Goal: Task Accomplishment & Management: Manage account settings

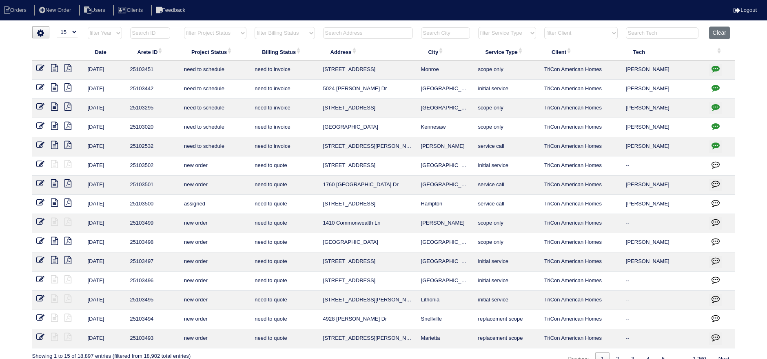
select select "15"
click at [721, 37] on button "Clear" at bounding box center [719, 33] width 21 height 13
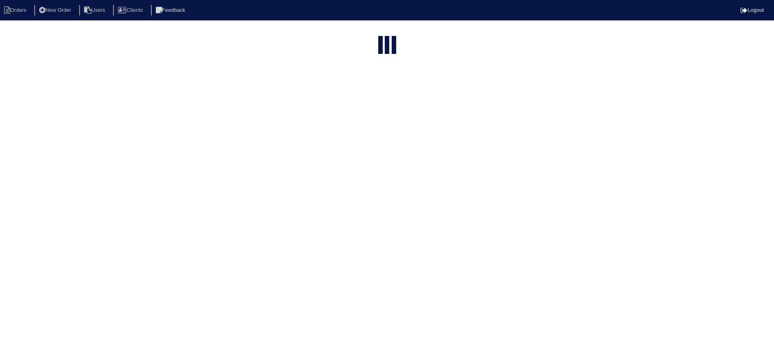
select select "15"
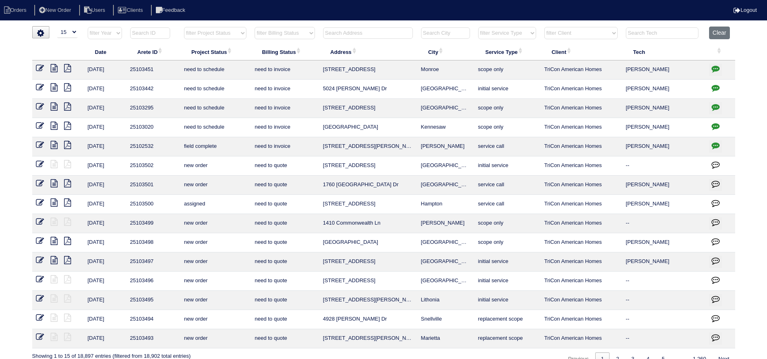
click at [202, 32] on select "filter Project Status -- Any Project Status -- new order assigned in progress f…" at bounding box center [215, 33] width 62 height 12
click at [184, 27] on select "filter Project Status -- Any Project Status -- new order assigned in progress f…" at bounding box center [215, 33] width 62 height 12
select select "assigned"
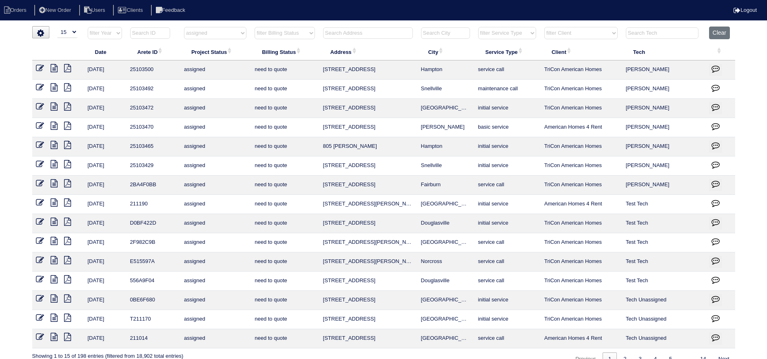
click at [54, 105] on icon at bounding box center [54, 106] width 7 height 8
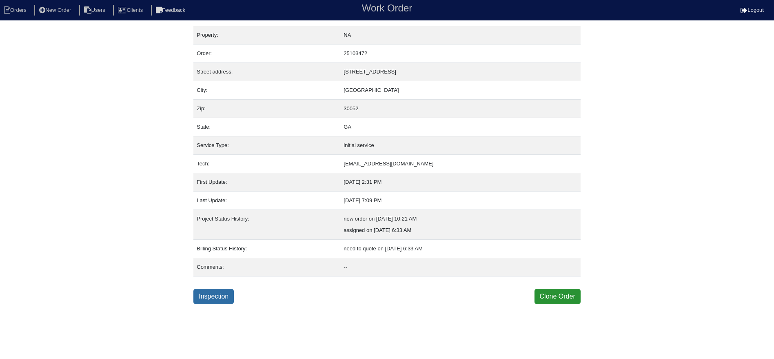
click at [212, 293] on link "Inspection" at bounding box center [213, 297] width 40 height 16
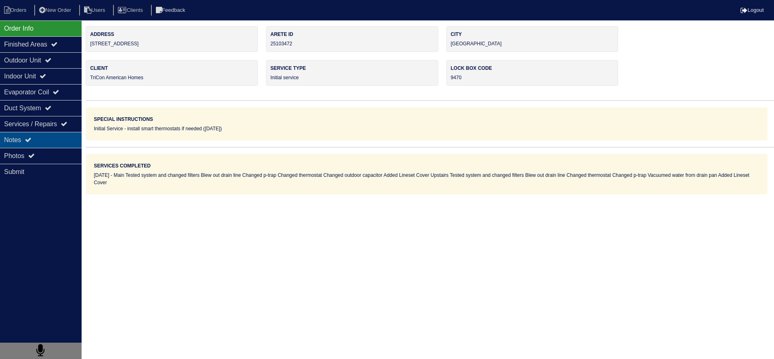
click at [50, 132] on div "Notes" at bounding box center [41, 140] width 82 height 16
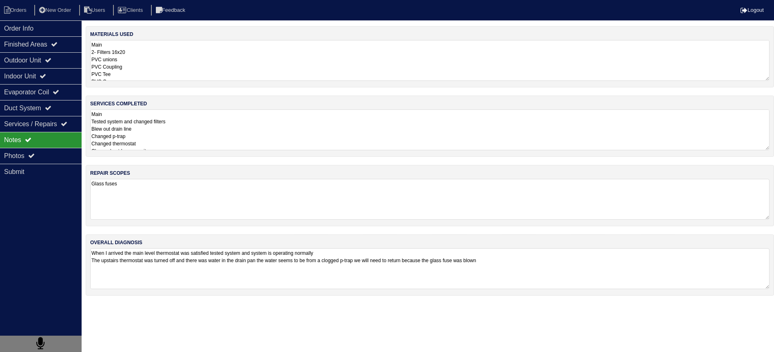
drag, startPoint x: 26, startPoint y: 30, endPoint x: 15, endPoint y: 1, distance: 31.4
click at [26, 29] on div "Order Info" at bounding box center [41, 28] width 82 height 16
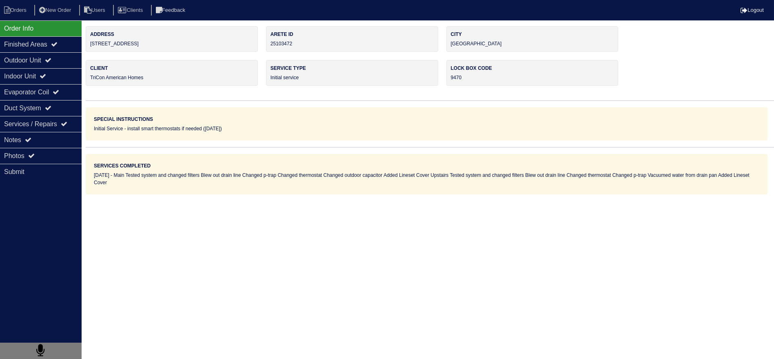
click at [15, 0] on nav "Orders New Order Users Clients Feedback Logout" at bounding box center [387, 10] width 774 height 20
click at [14, 5] on li "Orders" at bounding box center [16, 10] width 33 height 11
select select "15"
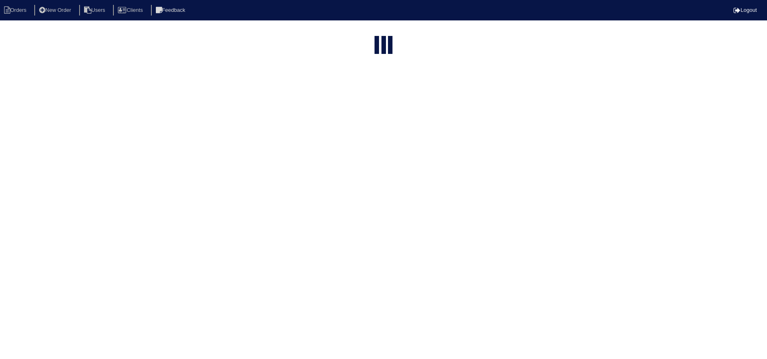
select select "assigned"
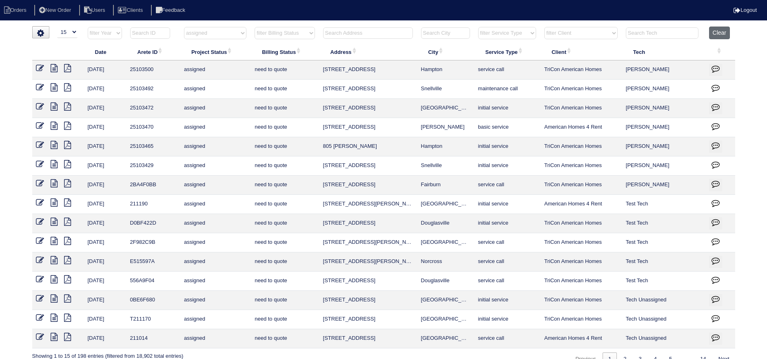
click at [719, 36] on button "Clear" at bounding box center [719, 33] width 21 height 13
select select
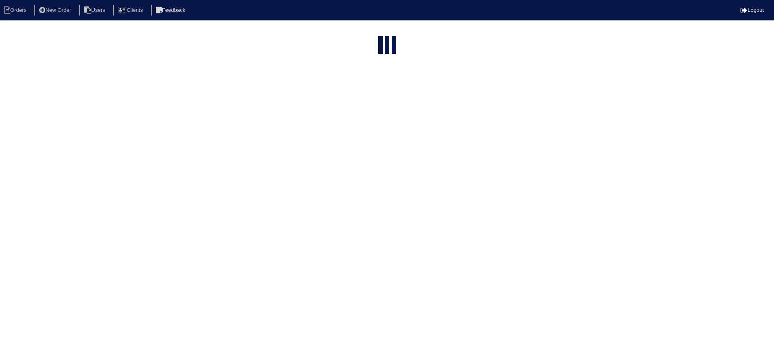
select select "15"
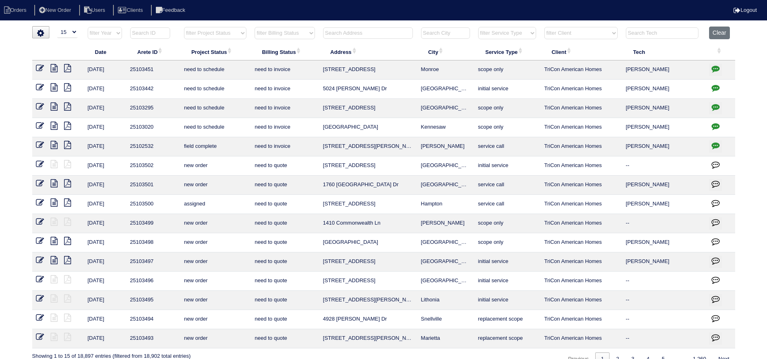
click at [367, 31] on input "text" at bounding box center [368, 32] width 90 height 11
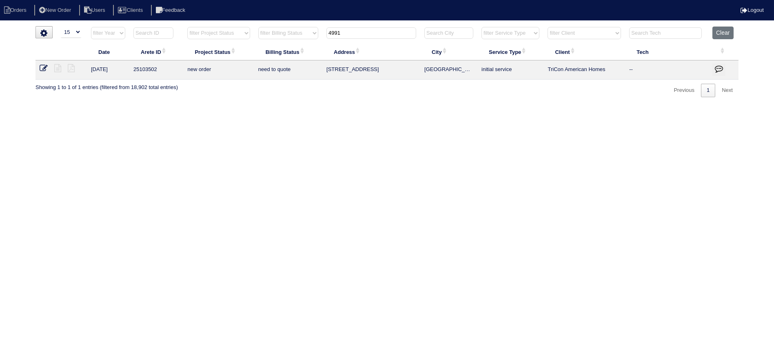
type input "4991"
click at [46, 68] on icon at bounding box center [44, 68] width 8 height 8
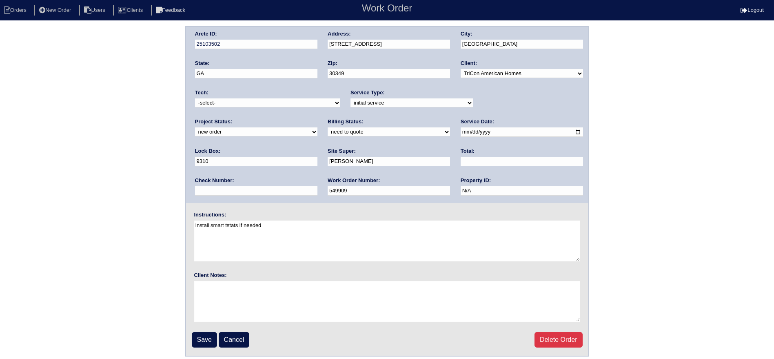
click at [248, 105] on select "-select- [EMAIL_ADDRESS][DOMAIN_NAME] [EMAIL_ADDRESS][DOMAIN_NAME] [EMAIL_ADDRE…" at bounding box center [267, 102] width 145 height 9
select select "80"
click at [195, 98] on select "-select- aretesmg+backup-tech@gmail.com benjohnholt88@gmail.com callisonhvac@ya…" at bounding box center [267, 102] width 145 height 9
click at [318, 127] on select "new order assigned in progress field complete need to schedule admin review arc…" at bounding box center [256, 131] width 122 height 9
select select "assigned"
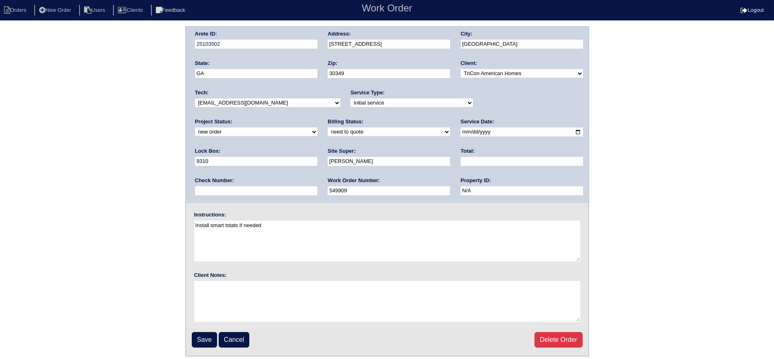
click at [318, 127] on select "new order assigned in progress field complete need to schedule admin review arc…" at bounding box center [256, 131] width 122 height 9
drag, startPoint x: 444, startPoint y: 128, endPoint x: 445, endPoint y: 133, distance: 4.7
click at [461, 128] on input "[DATE]" at bounding box center [522, 131] width 122 height 9
type input "[DATE]"
click at [206, 333] on input "Save" at bounding box center [204, 340] width 25 height 16
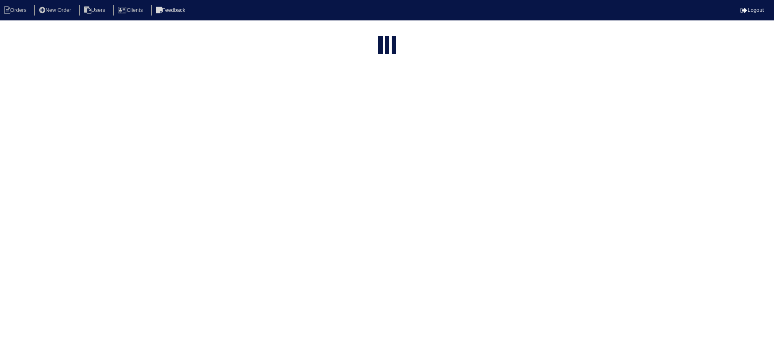
select select "15"
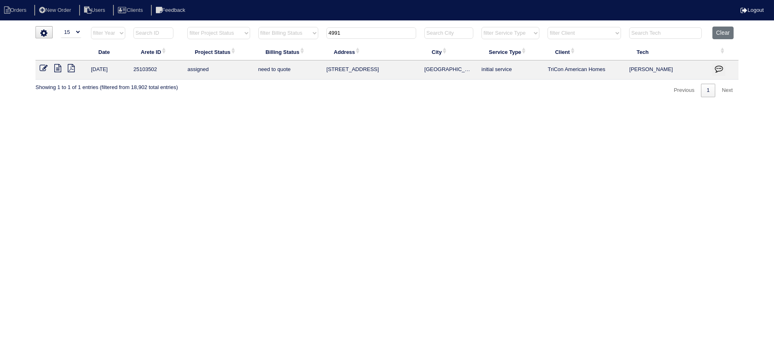
click at [361, 33] on input "4991" at bounding box center [371, 32] width 90 height 11
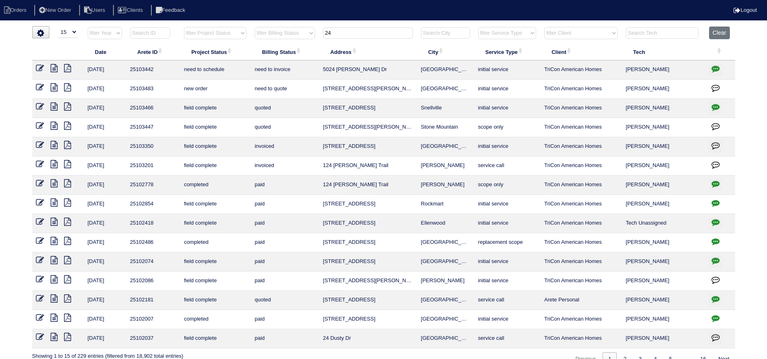
type input "24"
drag, startPoint x: 39, startPoint y: 86, endPoint x: 52, endPoint y: 84, distance: 13.5
click at [39, 86] on icon at bounding box center [40, 87] width 8 height 8
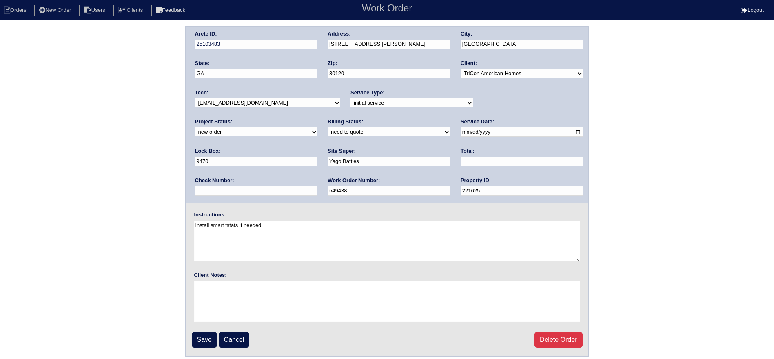
click at [237, 104] on select "-select- [EMAIL_ADDRESS][DOMAIN_NAME] [EMAIL_ADDRESS][DOMAIN_NAME] [EMAIL_ADDRE…" at bounding box center [267, 102] width 145 height 9
select select "77"
click at [195, 98] on select "-select- [EMAIL_ADDRESS][DOMAIN_NAME] [EMAIL_ADDRESS][DOMAIN_NAME] [EMAIL_ADDRE…" at bounding box center [267, 102] width 145 height 9
click at [318, 127] on select "new order assigned in progress field complete need to schedule admin review arc…" at bounding box center [256, 131] width 122 height 9
select select "assigned"
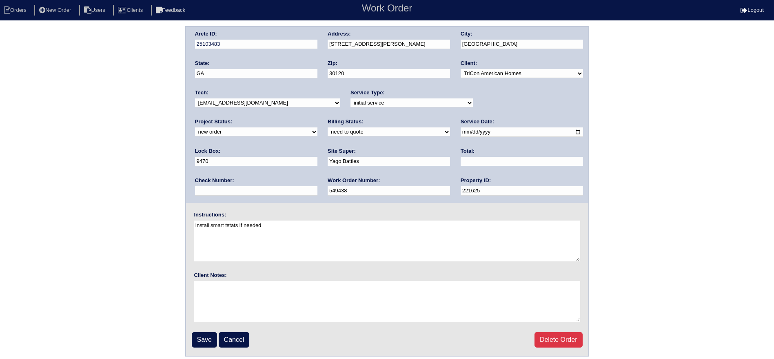
click at [318, 127] on select "new order assigned in progress field complete need to schedule admin review arc…" at bounding box center [256, 131] width 122 height 9
click at [461, 131] on input "2025-09-22" at bounding box center [522, 131] width 122 height 9
type input "2025-09-23"
click at [200, 335] on input "Save" at bounding box center [204, 340] width 25 height 16
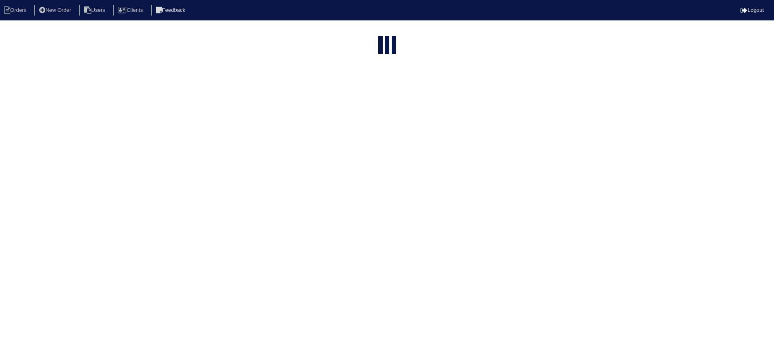
select select "15"
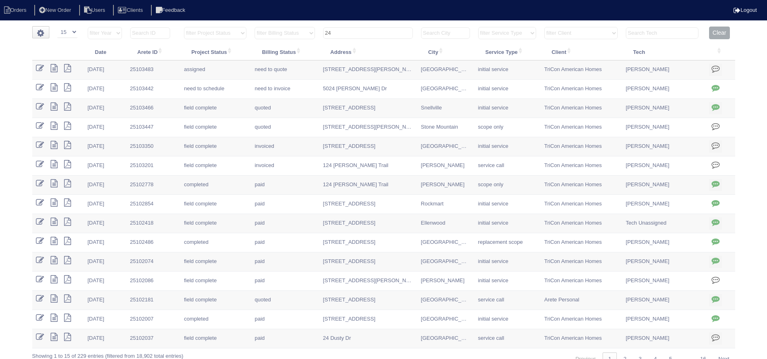
click at [359, 38] on input "24" at bounding box center [368, 32] width 90 height 11
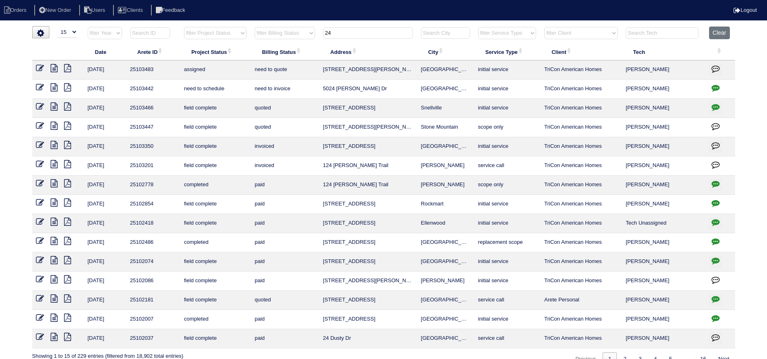
click at [359, 38] on input "24" at bounding box center [368, 32] width 90 height 11
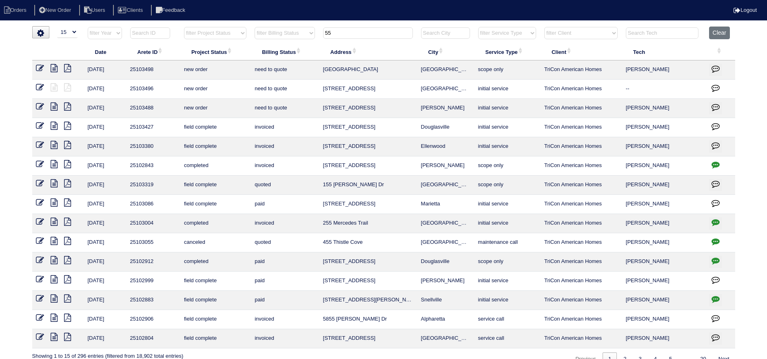
type input "55"
click at [221, 29] on select "filter Project Status -- Any Project Status -- new order assigned in progress f…" at bounding box center [215, 33] width 62 height 12
click at [184, 27] on select "filter Project Status -- Any Project Status -- new order assigned in progress f…" at bounding box center [215, 33] width 62 height 12
select select "new order"
type input "55"
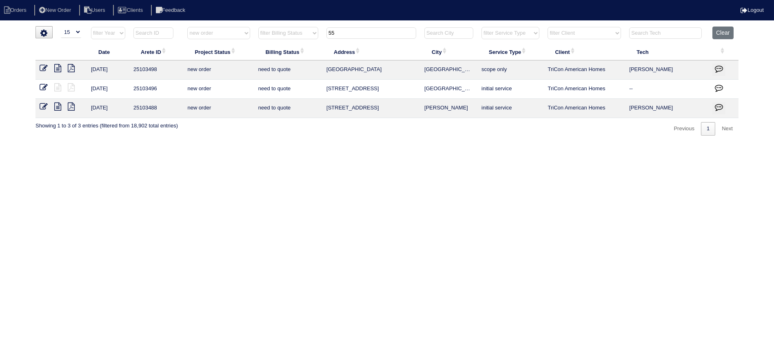
click at [47, 101] on td at bounding box center [61, 108] width 51 height 19
click at [45, 107] on icon at bounding box center [44, 106] width 8 height 8
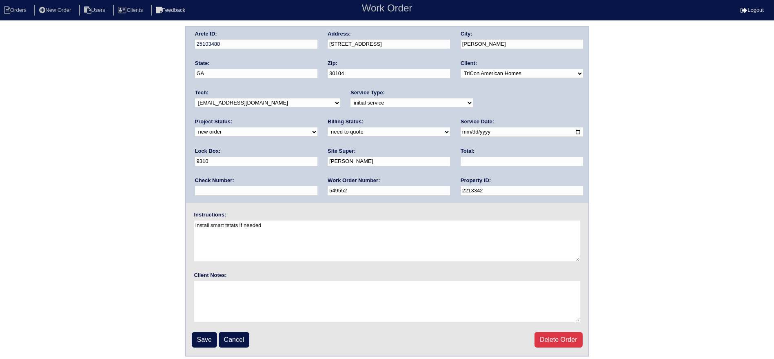
click at [296, 100] on select "-select- [EMAIL_ADDRESS][DOMAIN_NAME] [EMAIL_ADDRESS][DOMAIN_NAME] [EMAIL_ADDRE…" at bounding box center [267, 102] width 145 height 9
drag, startPoint x: 500, startPoint y: 110, endPoint x: 505, endPoint y: 103, distance: 8.3
click at [318, 118] on div "Project Status: new order assigned in progress field complete need to schedule …" at bounding box center [256, 129] width 122 height 22
click at [318, 127] on select "new order assigned in progress field complete need to schedule admin review arc…" at bounding box center [256, 131] width 122 height 9
select select "assigned"
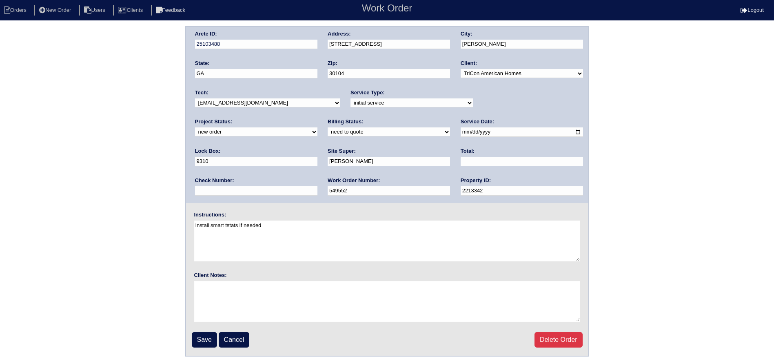
click at [318, 127] on select "new order assigned in progress field complete need to schedule admin review arc…" at bounding box center [256, 131] width 122 height 9
click at [461, 129] on input "2025-09-22" at bounding box center [522, 131] width 122 height 9
click at [461, 130] on input "2025-09-22" at bounding box center [522, 131] width 122 height 9
type input "2025-09-23"
click at [200, 333] on input "Save" at bounding box center [204, 340] width 25 height 16
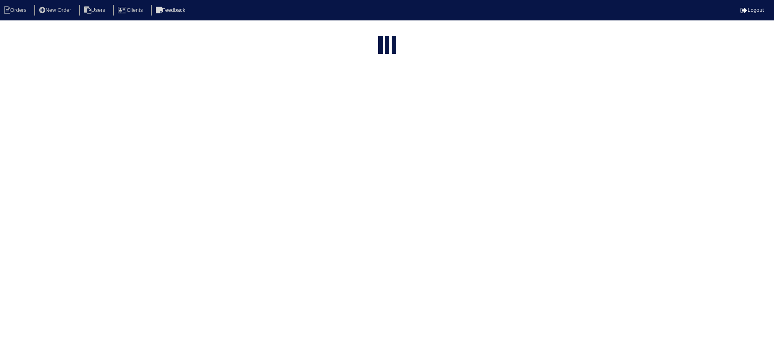
select select "15"
select select "new order"
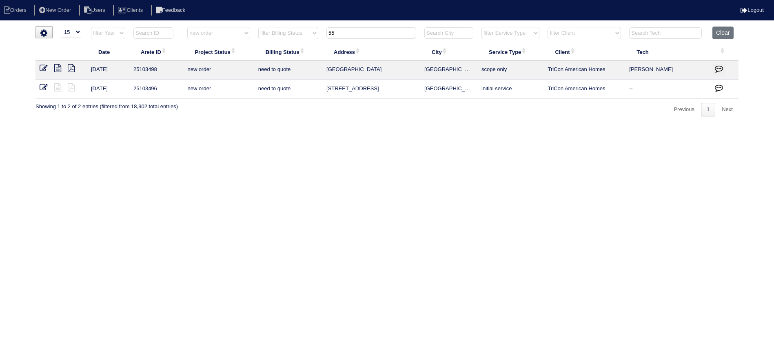
click at [42, 86] on icon at bounding box center [44, 87] width 8 height 8
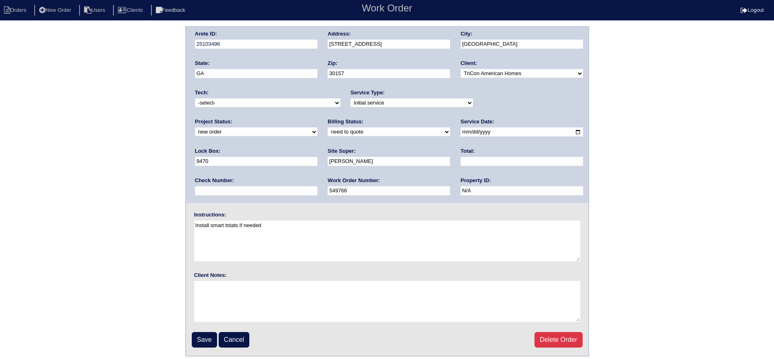
click at [318, 127] on select "new order assigned in progress field complete need to schedule admin review arc…" at bounding box center [256, 131] width 122 height 9
click at [490, 118] on div "Arete ID: 25103496 Address: 55 6th Ave City: Dallas State: GA Zip: 30157 Client…" at bounding box center [387, 115] width 402 height 176
click at [318, 127] on select "new order assigned in progress field complete need to schedule admin review arc…" at bounding box center [256, 131] width 122 height 9
select select "assigned"
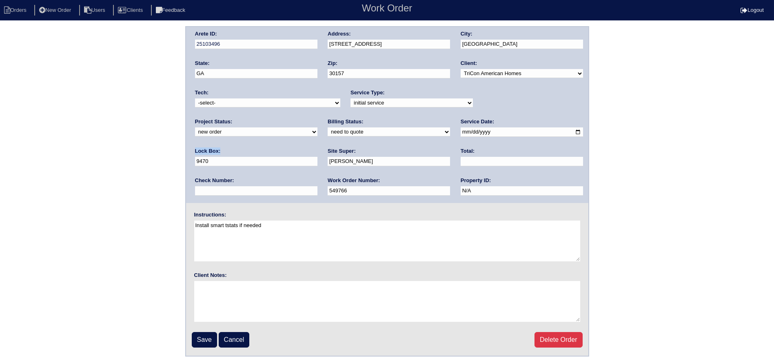
click at [318, 127] on select "new order assigned in progress field complete need to schedule admin review arc…" at bounding box center [256, 131] width 122 height 9
click at [262, 93] on div "Tech: -select- aretesmg+backup-tech@gmail.com benjohnholt88@gmail.com callisonh…" at bounding box center [267, 100] width 145 height 22
click at [261, 104] on select "-select- aretesmg+backup-tech@gmail.com benjohnholt88@gmail.com callisonhvac@ya…" at bounding box center [267, 102] width 145 height 9
select select "36"
click at [195, 98] on select "-select- aretesmg+backup-tech@gmail.com benjohnholt88@gmail.com callisonhvac@ya…" at bounding box center [267, 102] width 145 height 9
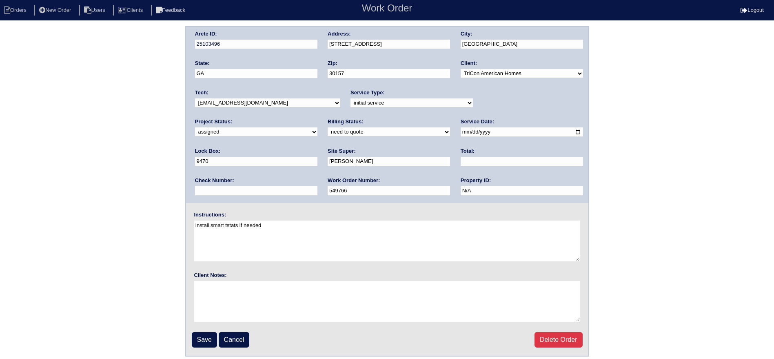
click at [461, 133] on input "2025-09-22" at bounding box center [522, 131] width 122 height 9
type input "[DATE]"
click at [203, 338] on input "Save" at bounding box center [204, 340] width 25 height 16
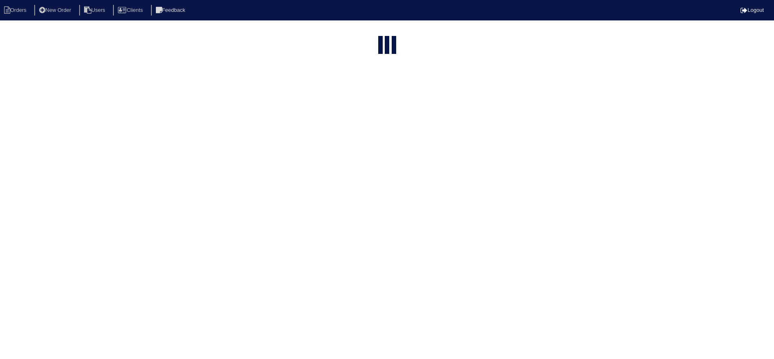
select select "15"
type input "55"
select select "new order"
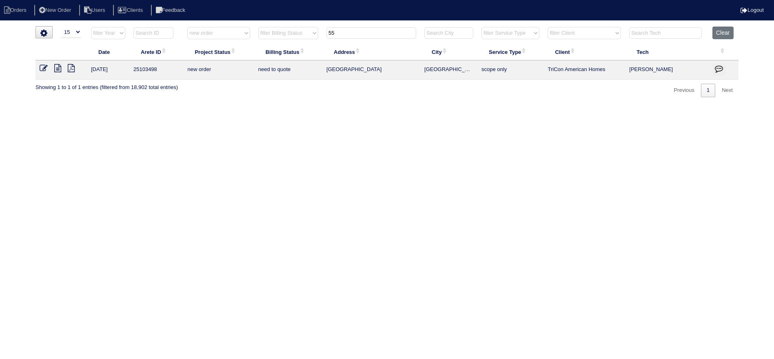
drag, startPoint x: 316, startPoint y: 32, endPoint x: 318, endPoint y: 42, distance: 10.8
click at [311, 34] on tr "filter Year -- Any Year -- 2025 2024 2023 2022 2021 2020 2019 filter Project St…" at bounding box center [387, 35] width 703 height 17
type input "209"
select select "new order"
type input "209"
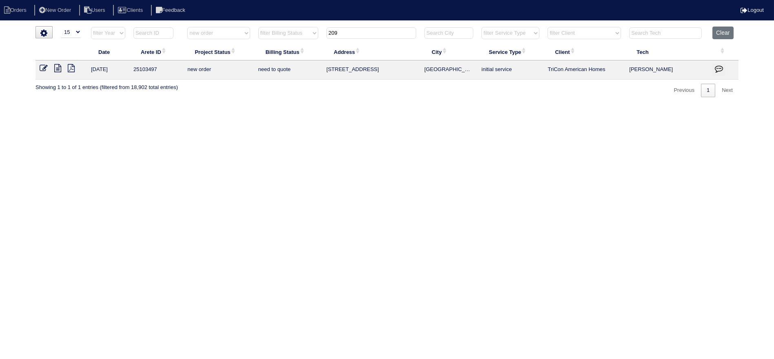
click at [44, 66] on icon at bounding box center [44, 68] width 8 height 8
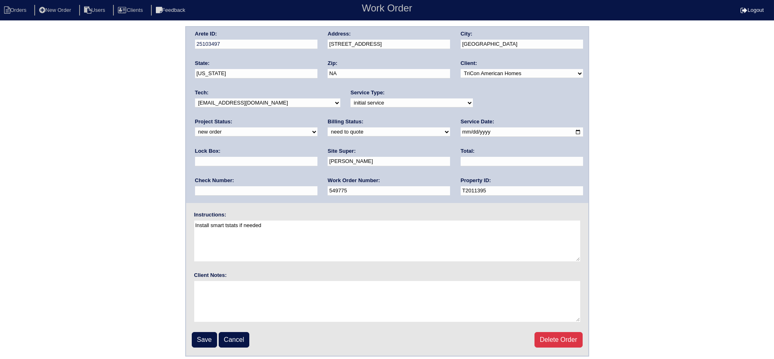
click at [318, 127] on select "new order assigned in progress field complete need to schedule admin review arc…" at bounding box center [256, 131] width 122 height 9
select select "assigned"
click at [318, 127] on select "new order assigned in progress field complete need to schedule admin review arc…" at bounding box center [256, 131] width 122 height 9
click at [461, 130] on input "[DATE]" at bounding box center [522, 131] width 122 height 9
type input "[DATE]"
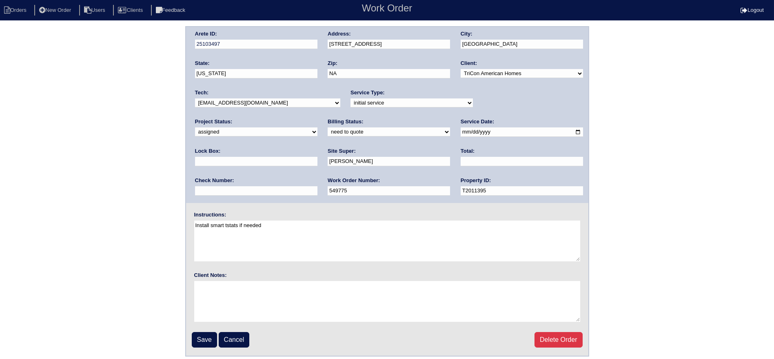
click at [291, 100] on select "-select- aretesmg+backup-tech@gmail.com benjohnholt88@gmail.com callisonhvac@ya…" at bounding box center [267, 102] width 145 height 9
click at [195, 98] on select "-select- aretesmg+backup-tech@gmail.com benjohnholt88@gmail.com callisonhvac@ya…" at bounding box center [267, 102] width 145 height 9
click at [199, 340] on input "Save" at bounding box center [204, 340] width 25 height 16
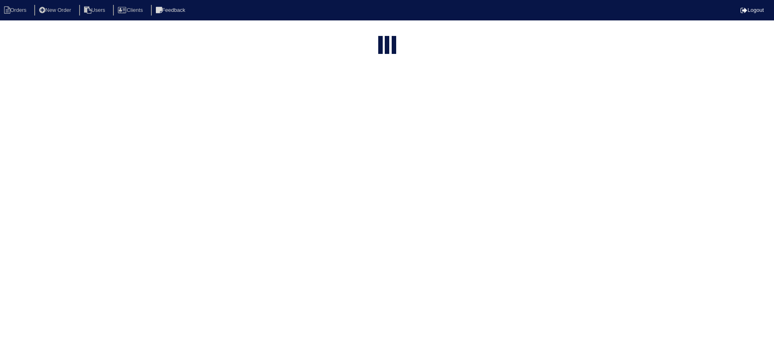
select select "15"
select select "new order"
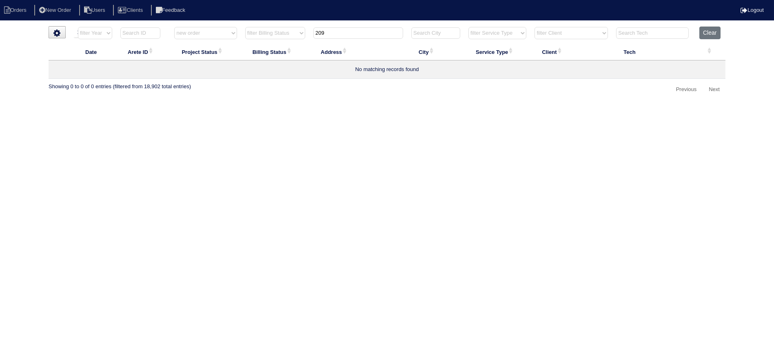
drag, startPoint x: 324, startPoint y: 29, endPoint x: 288, endPoint y: 33, distance: 36.1
click at [288, 33] on tr "filter Year -- Any Year -- 2025 2024 2023 2022 2021 2020 2019 filter Project St…" at bounding box center [387, 35] width 677 height 17
type input "2"
select select "new order"
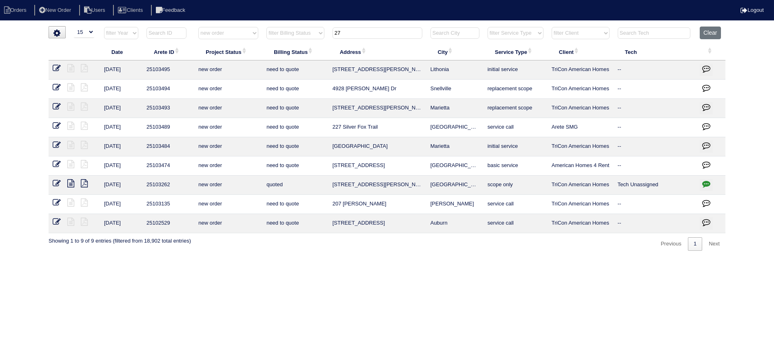
type input "271"
select select "new order"
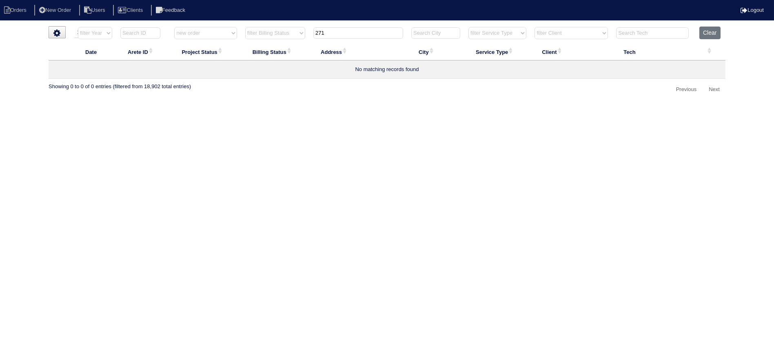
type input "271"
drag, startPoint x: 207, startPoint y: 32, endPoint x: 206, endPoint y: 38, distance: 6.2
click at [207, 32] on select "filter Project Status -- Any Project Status -- new order assigned in progress f…" at bounding box center [205, 33] width 62 height 12
select select
click at [174, 27] on select "filter Project Status -- Any Project Status -- new order assigned in progress f…" at bounding box center [205, 33] width 62 height 12
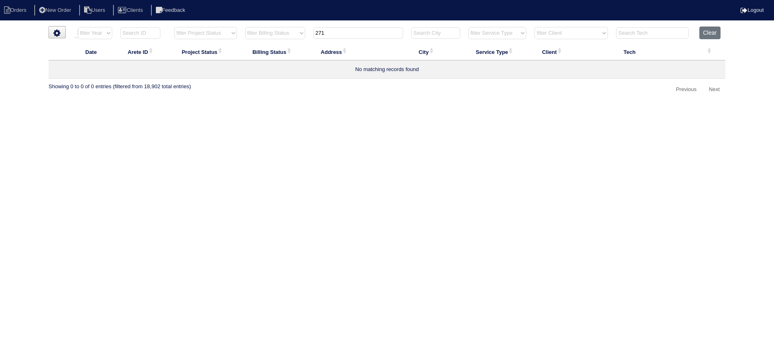
type input "271"
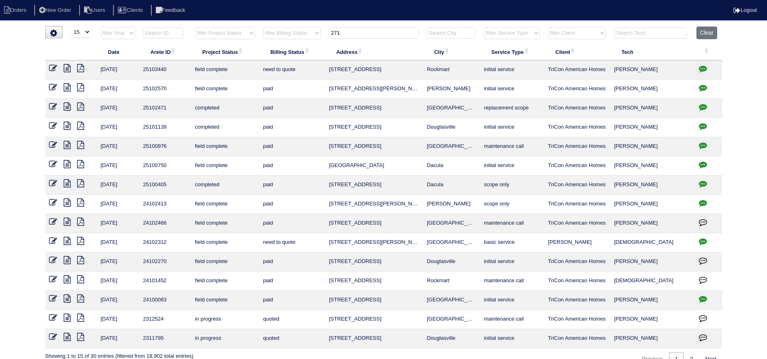
click at [52, 64] on icon at bounding box center [53, 68] width 8 height 8
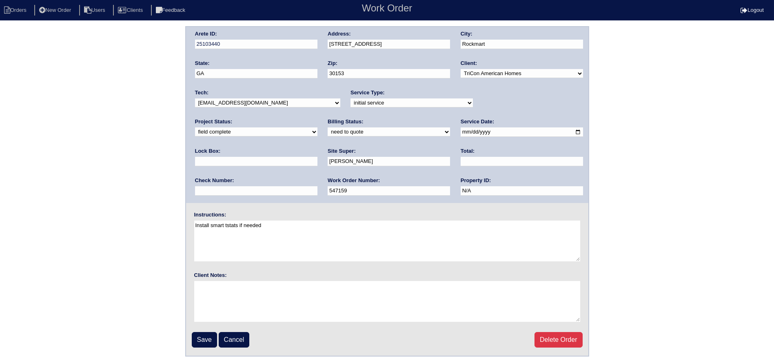
drag, startPoint x: 508, startPoint y: 102, endPoint x: 507, endPoint y: 107, distance: 4.3
click at [318, 127] on select "new order assigned in progress field complete need to schedule admin review arc…" at bounding box center [256, 131] width 122 height 9
select select "assigned"
click at [318, 127] on select "new order assigned in progress field complete need to schedule admin review arc…" at bounding box center [256, 131] width 122 height 9
click at [461, 131] on input "2025-09-17" at bounding box center [522, 131] width 122 height 9
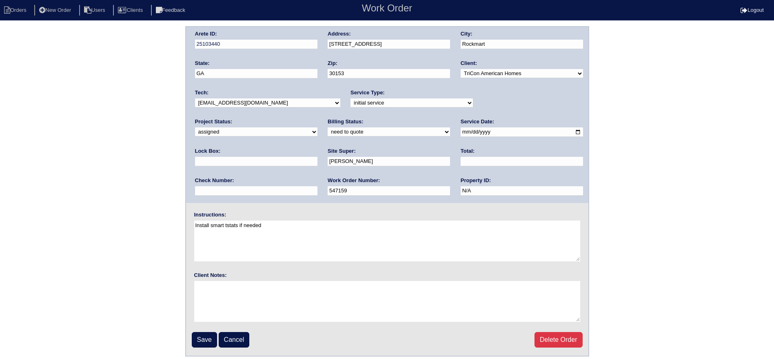
type input "[DATE]"
click at [258, 100] on select "-select- [EMAIL_ADDRESS][DOMAIN_NAME] [EMAIL_ADDRESS][DOMAIN_NAME] [EMAIL_ADDRE…" at bounding box center [267, 102] width 145 height 9
click at [209, 335] on input "Save" at bounding box center [204, 340] width 25 height 16
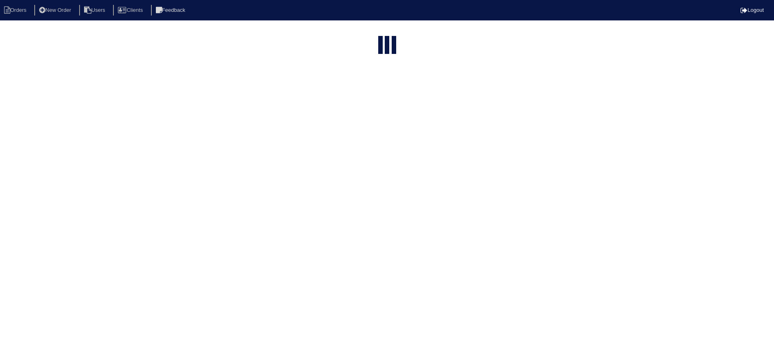
select select "15"
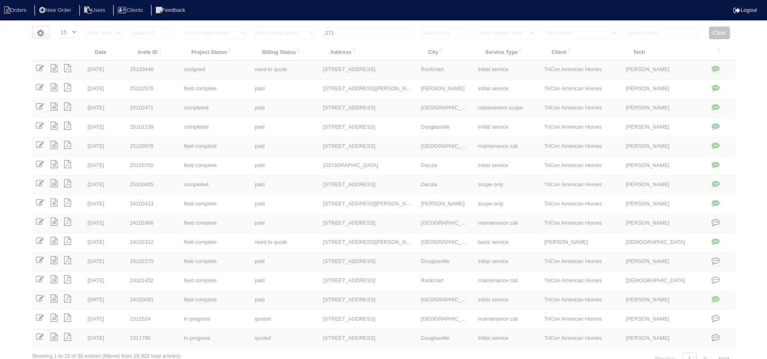
click at [371, 27] on input "271" at bounding box center [368, 32] width 90 height 11
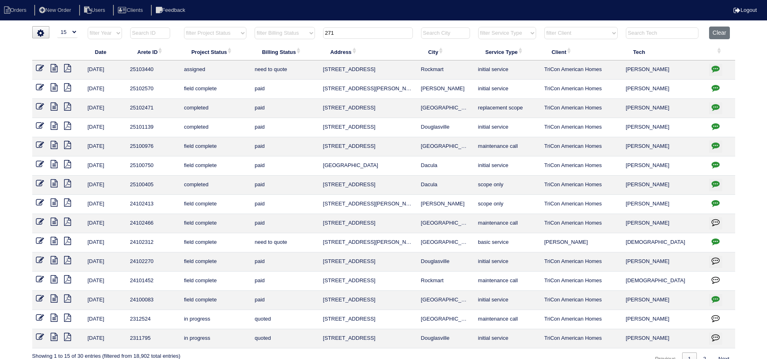
click at [367, 30] on input "271" at bounding box center [368, 32] width 90 height 11
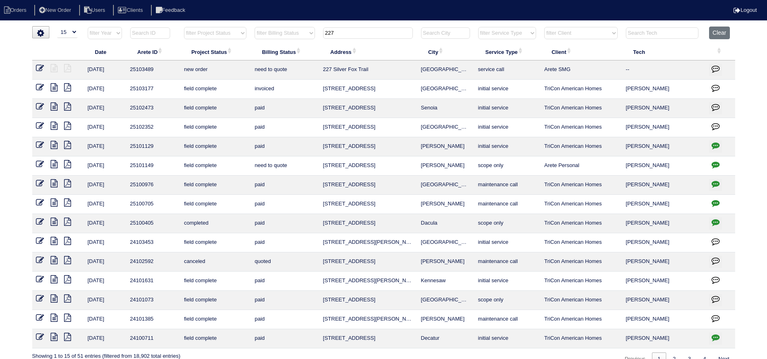
type input "227"
click at [44, 67] on link at bounding box center [43, 69] width 15 height 6
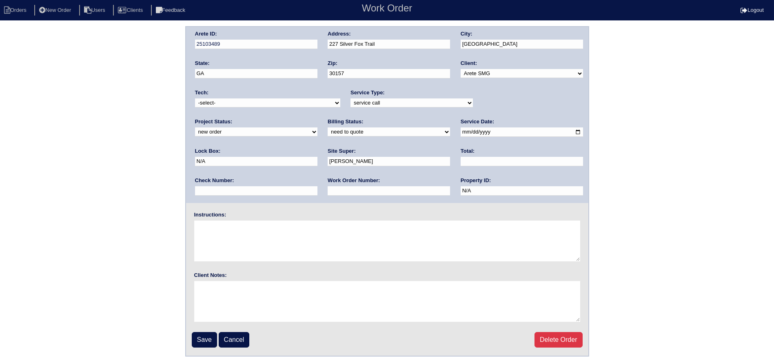
click at [318, 127] on select "new order assigned in progress field complete need to schedule admin review arc…" at bounding box center [256, 131] width 122 height 9
select select "assigned"
click at [318, 127] on select "new order assigned in progress field complete need to schedule admin review arc…" at bounding box center [256, 131] width 122 height 9
click at [257, 105] on select "-select- [EMAIL_ADDRESS][DOMAIN_NAME] [EMAIL_ADDRESS][DOMAIN_NAME] [EMAIL_ADDRE…" at bounding box center [267, 102] width 145 height 9
select select "36"
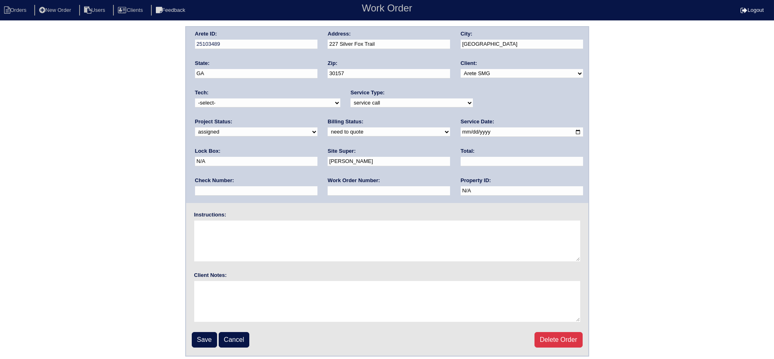
click at [195, 98] on select "-select- [EMAIL_ADDRESS][DOMAIN_NAME] [EMAIL_ADDRESS][DOMAIN_NAME] [EMAIL_ADDRE…" at bounding box center [267, 102] width 145 height 9
drag, startPoint x: 448, startPoint y: 130, endPoint x: 432, endPoint y: 144, distance: 20.5
click at [461, 131] on input "[DATE]" at bounding box center [522, 131] width 122 height 9
type input "[DATE]"
click at [198, 332] on input "Save" at bounding box center [204, 340] width 25 height 16
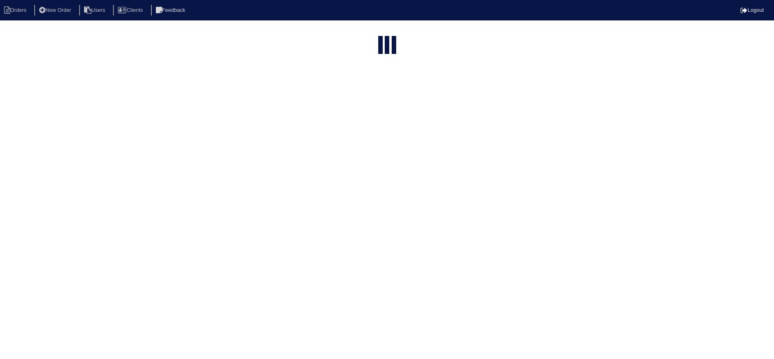
select select "15"
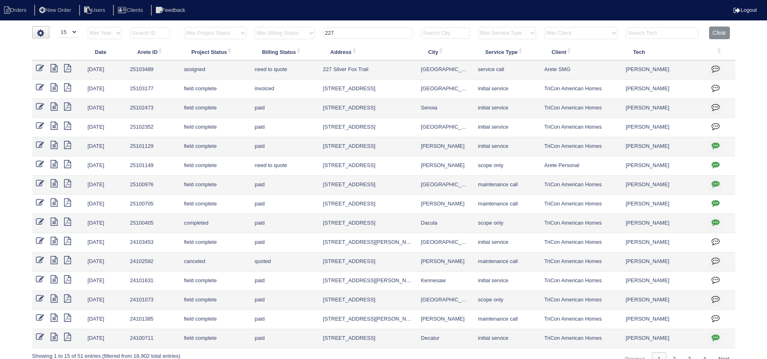
drag, startPoint x: 329, startPoint y: 33, endPoint x: 305, endPoint y: 33, distance: 24.1
click at [296, 32] on tr "filter Year -- Any Year -- 2025 2024 2023 2022 2021 2020 2019 filter Project St…" at bounding box center [383, 35] width 703 height 17
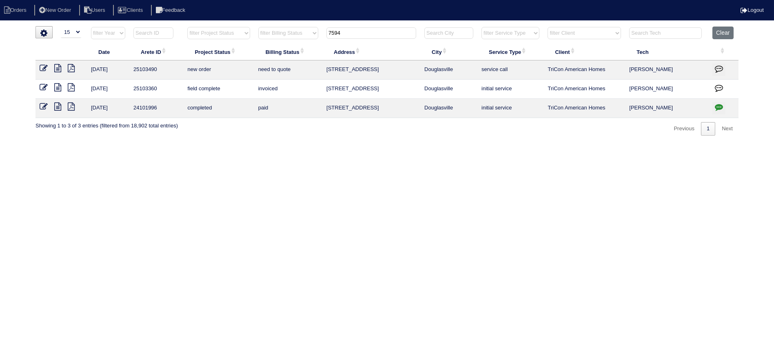
type input "7594"
click at [44, 66] on icon at bounding box center [44, 68] width 8 height 8
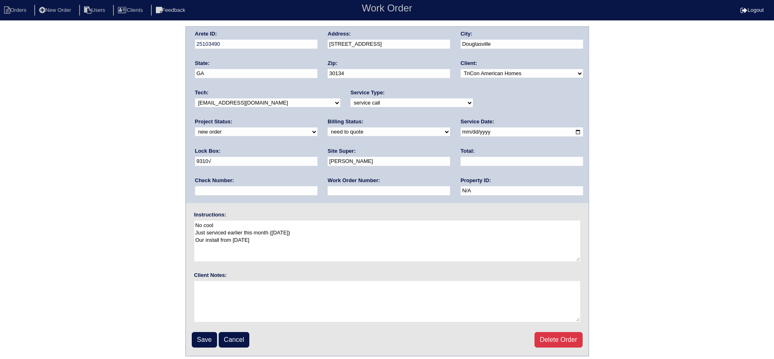
drag, startPoint x: 211, startPoint y: 102, endPoint x: 215, endPoint y: 107, distance: 6.1
click at [211, 102] on select "-select- [EMAIL_ADDRESS][DOMAIN_NAME] [EMAIL_ADDRESS][DOMAIN_NAME] [EMAIL_ADDRE…" at bounding box center [267, 102] width 145 height 9
select select "36"
click at [195, 98] on select "-select- [EMAIL_ADDRESS][DOMAIN_NAME] [EMAIL_ADDRESS][DOMAIN_NAME] [EMAIL_ADDRE…" at bounding box center [267, 102] width 145 height 9
drag, startPoint x: 492, startPoint y: 97, endPoint x: 495, endPoint y: 112, distance: 15.7
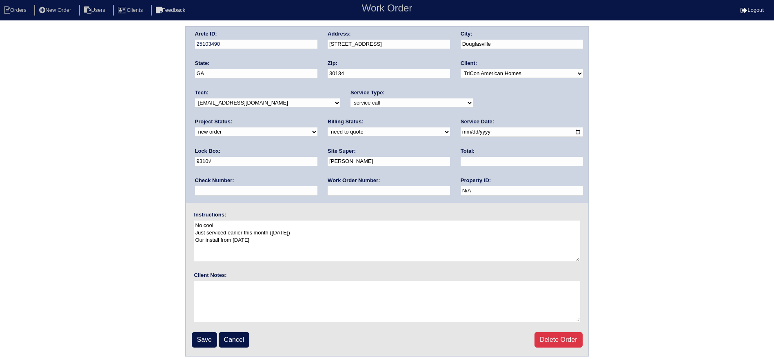
click at [318, 118] on div "Project Status: new order assigned in progress field complete need to schedule …" at bounding box center [256, 129] width 122 height 22
drag, startPoint x: 502, startPoint y: 102, endPoint x: 500, endPoint y: 106, distance: 4.6
click at [318, 127] on select "new order assigned in progress field complete need to schedule admin review arc…" at bounding box center [256, 131] width 122 height 9
select select "assigned"
click at [318, 127] on select "new order assigned in progress field complete need to schedule admin review arc…" at bounding box center [256, 131] width 122 height 9
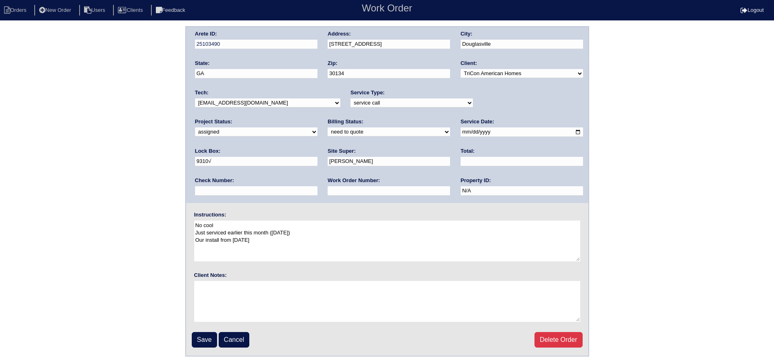
drag, startPoint x: 444, startPoint y: 130, endPoint x: 426, endPoint y: 151, distance: 27.5
click at [461, 130] on input "[DATE]" at bounding box center [522, 131] width 122 height 9
type input "[DATE]"
click at [195, 341] on input "Save" at bounding box center [204, 340] width 25 height 16
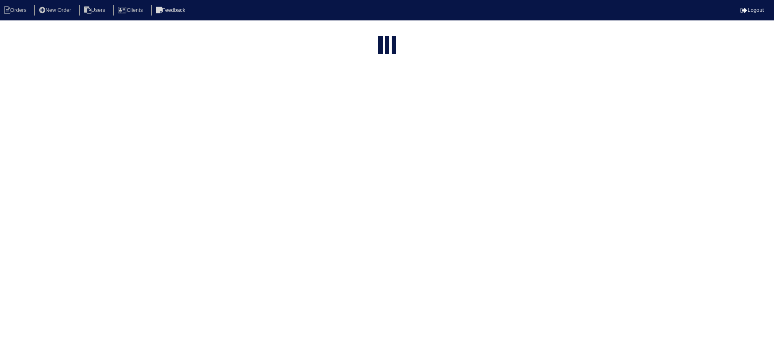
select select "15"
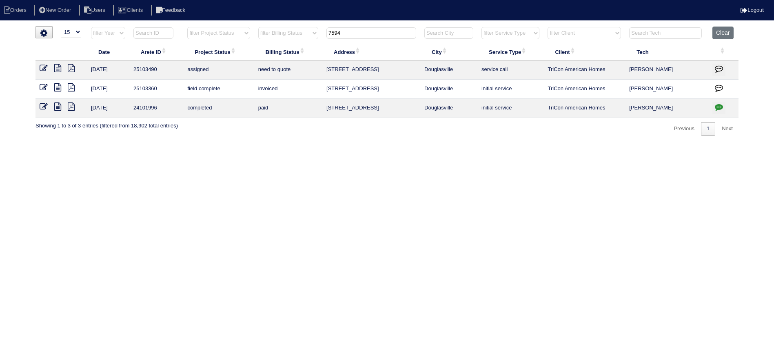
drag, startPoint x: 371, startPoint y: 38, endPoint x: 305, endPoint y: 33, distance: 65.5
click at [301, 33] on tr "filter Year -- Any Year -- 2025 2024 2023 2022 2021 2020 2019 filter Project St…" at bounding box center [387, 35] width 703 height 17
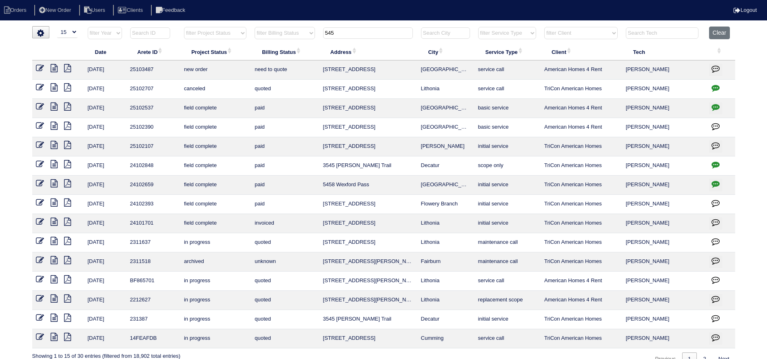
type input "545"
click at [38, 69] on icon at bounding box center [40, 68] width 8 height 8
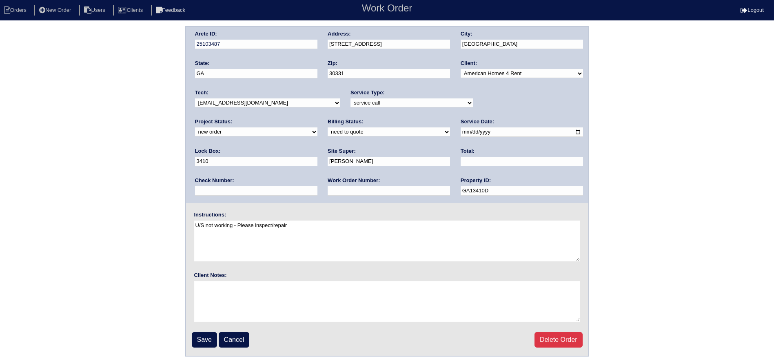
drag, startPoint x: 494, startPoint y: 101, endPoint x: 494, endPoint y: 106, distance: 5.3
click at [318, 127] on select "new order assigned in progress field complete need to schedule admin review arc…" at bounding box center [256, 131] width 122 height 9
select select "assigned"
click at [318, 127] on select "new order assigned in progress field complete need to schedule admin review arc…" at bounding box center [256, 131] width 122 height 9
click at [461, 130] on input "[DATE]" at bounding box center [522, 131] width 122 height 9
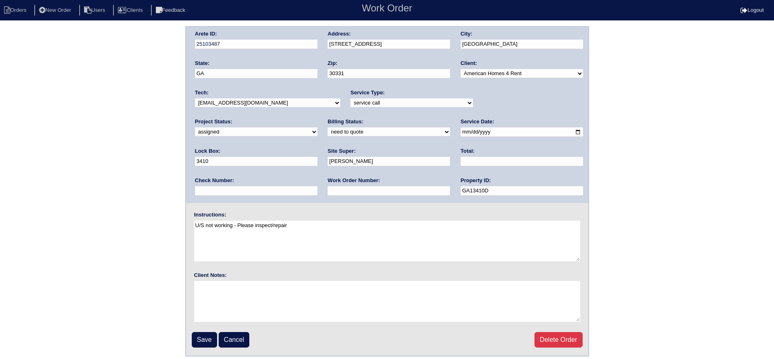
type input "[DATE]"
click at [287, 100] on select "-select- [EMAIL_ADDRESS][DOMAIN_NAME] [EMAIL_ADDRESS][DOMAIN_NAME] [EMAIL_ADDRE…" at bounding box center [267, 102] width 145 height 9
click at [195, 98] on select "-select- [EMAIL_ADDRESS][DOMAIN_NAME] [EMAIL_ADDRESS][DOMAIN_NAME] [EMAIL_ADDRE…" at bounding box center [267, 102] width 145 height 9
click at [209, 335] on input "Save" at bounding box center [204, 340] width 25 height 16
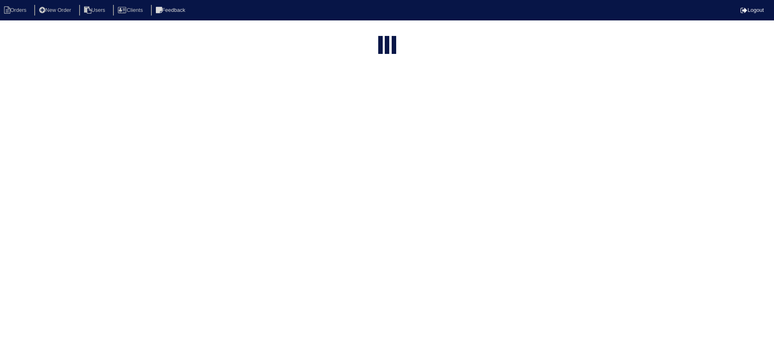
select select "15"
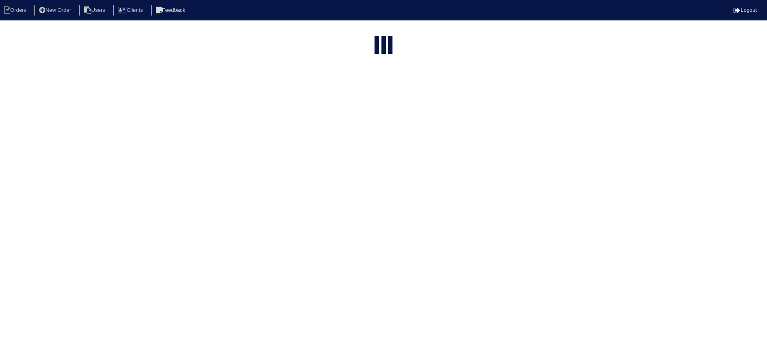
click at [366, 92] on input "545" at bounding box center [368, 97] width 90 height 11
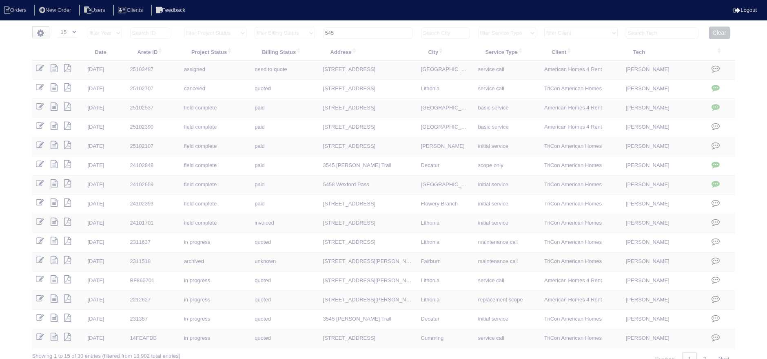
click at [366, 31] on input "545" at bounding box center [368, 32] width 90 height 11
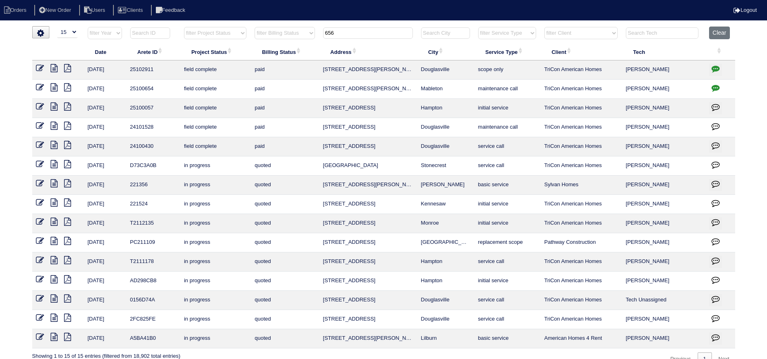
type input "656"
click at [208, 29] on select "filter Project Status -- Any Project Status -- new order assigned in progress f…" at bounding box center [215, 33] width 62 height 12
select select "new order"
click at [184, 27] on select "filter Project Status -- Any Project Status -- new order assigned in progress f…" at bounding box center [215, 33] width 62 height 12
type input "656"
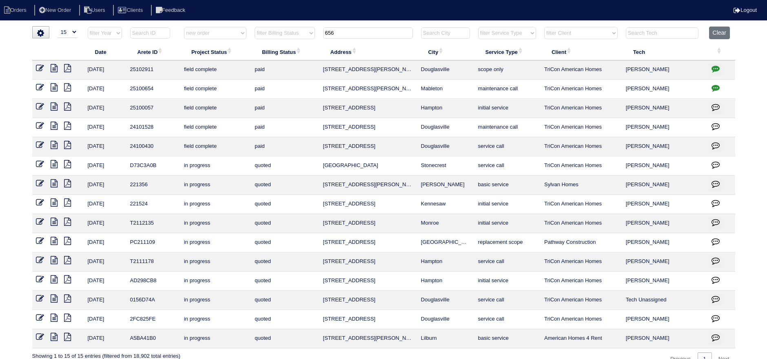
select select "new order"
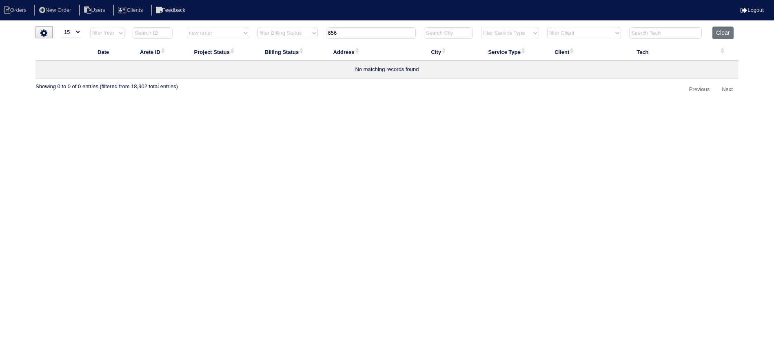
click at [355, 35] on input "656" at bounding box center [371, 32] width 90 height 11
type input "645"
select select "new order"
type input "645"
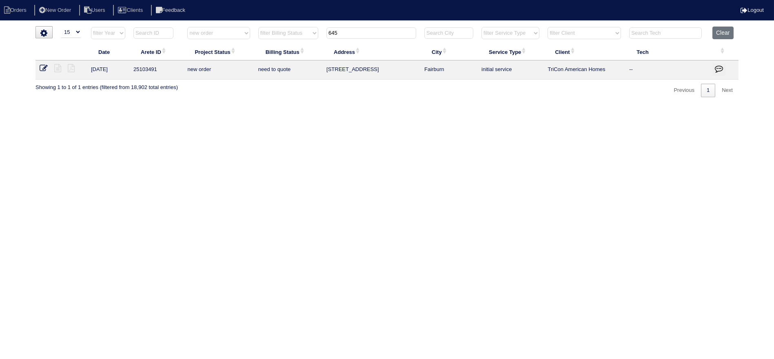
click at [48, 66] on link at bounding box center [47, 69] width 15 height 6
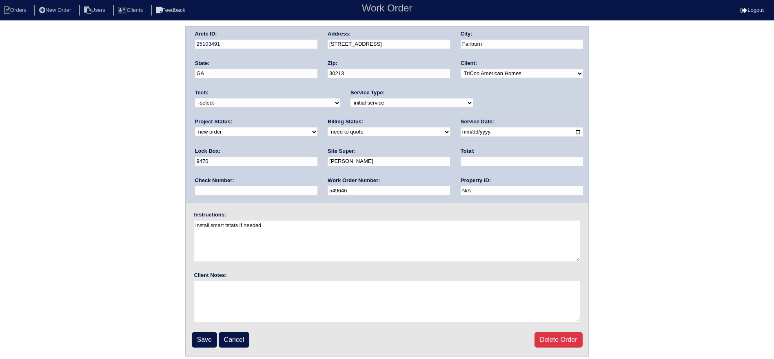
click at [318, 127] on select "new order assigned in progress field complete need to schedule admin review arc…" at bounding box center [256, 131] width 122 height 9
select select "assigned"
click at [318, 127] on select "new order assigned in progress field complete need to schedule admin review arc…" at bounding box center [256, 131] width 122 height 9
click at [291, 105] on select "-select- [EMAIL_ADDRESS][DOMAIN_NAME] [EMAIL_ADDRESS][DOMAIN_NAME] [EMAIL_ADDRE…" at bounding box center [267, 102] width 145 height 9
select select "75"
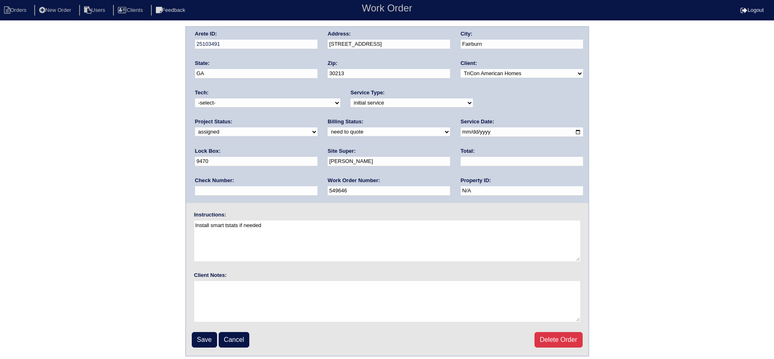
click at [195, 98] on select "-select- [EMAIL_ADDRESS][DOMAIN_NAME] [EMAIL_ADDRESS][DOMAIN_NAME] [EMAIL_ADDRE…" at bounding box center [267, 102] width 145 height 9
click at [461, 133] on input "[DATE]" at bounding box center [522, 131] width 122 height 9
type input "[DATE]"
click at [211, 335] on input "Save" at bounding box center [204, 340] width 25 height 16
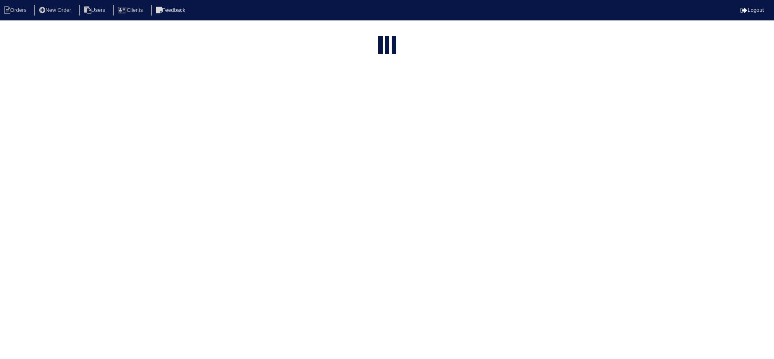
select select "15"
select select "new order"
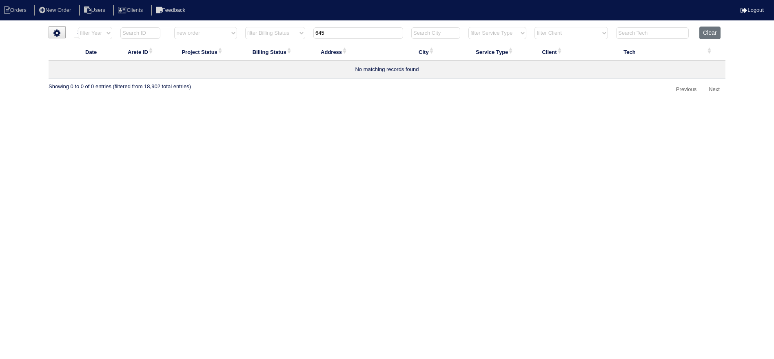
click at [342, 31] on input "645" at bounding box center [358, 32] width 90 height 11
type input "662"
select select "new order"
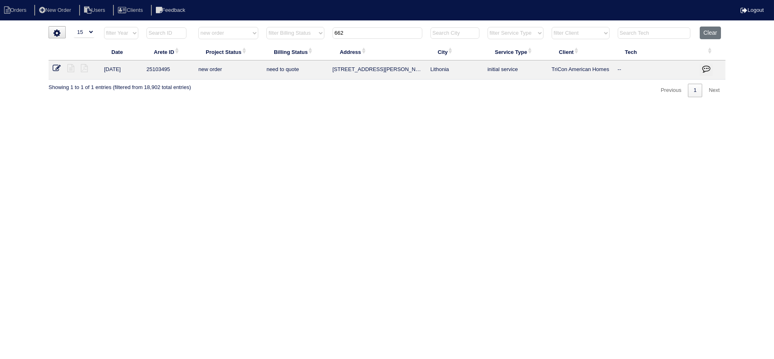
type input "662"
click at [57, 68] on icon at bounding box center [57, 68] width 8 height 8
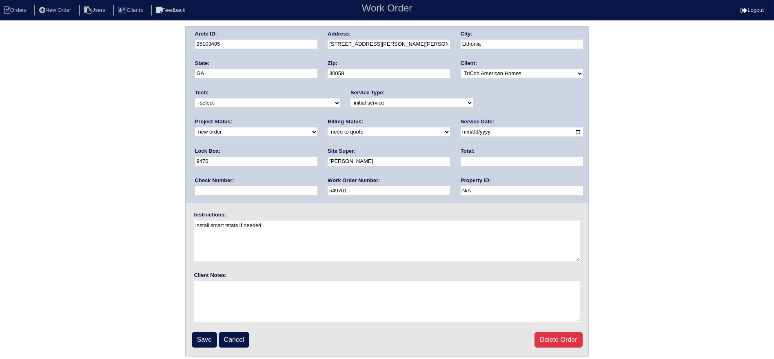
drag, startPoint x: 502, startPoint y: 98, endPoint x: 498, endPoint y: 107, distance: 9.3
click at [318, 127] on select "new order assigned in progress field complete need to schedule admin review arc…" at bounding box center [256, 131] width 122 height 9
select select "assigned"
click at [318, 127] on select "new order assigned in progress field complete need to schedule admin review arc…" at bounding box center [256, 131] width 122 height 9
click at [260, 103] on select "-select- [EMAIL_ADDRESS][DOMAIN_NAME] [EMAIL_ADDRESS][DOMAIN_NAME] [EMAIL_ADDRE…" at bounding box center [267, 102] width 145 height 9
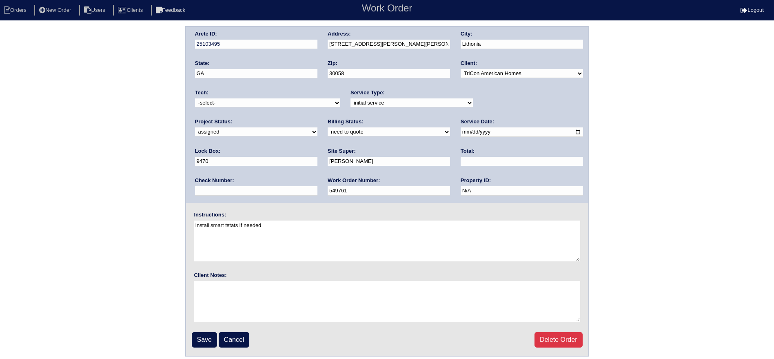
select select "75"
click at [195, 98] on select "-select- [EMAIL_ADDRESS][DOMAIN_NAME] [EMAIL_ADDRESS][DOMAIN_NAME] [EMAIL_ADDRE…" at bounding box center [267, 102] width 145 height 9
click at [461, 132] on input "[DATE]" at bounding box center [522, 131] width 122 height 9
type input "[DATE]"
click at [199, 337] on input "Save" at bounding box center [204, 340] width 25 height 16
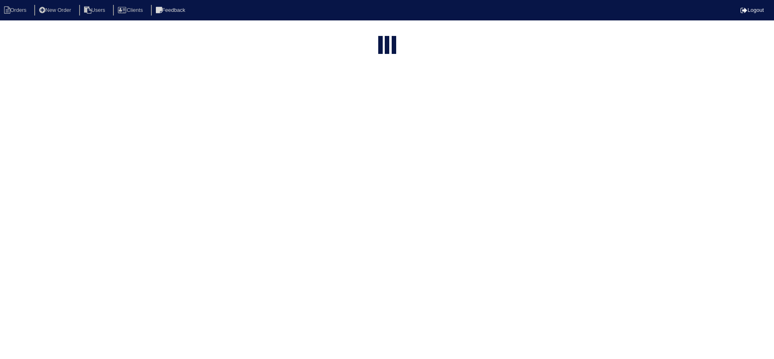
select select "15"
select select "new order"
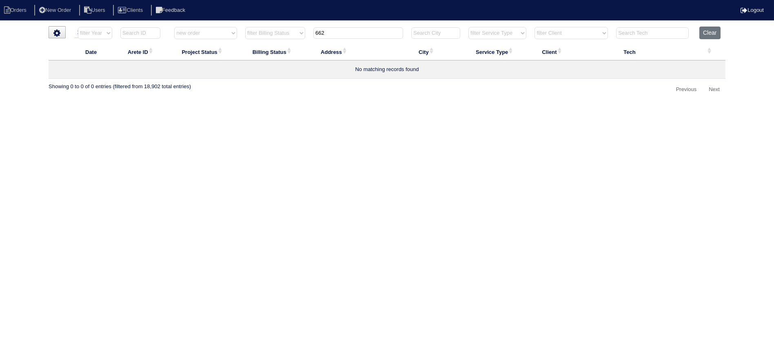
drag, startPoint x: 220, startPoint y: 33, endPoint x: 219, endPoint y: 38, distance: 5.0
click at [220, 33] on select "filter Project Status -- Any Project Status -- new order assigned in progress f…" at bounding box center [205, 33] width 62 height 12
select select
click at [174, 27] on select "filter Project Status -- Any Project Status -- new order assigned in progress f…" at bounding box center [205, 33] width 62 height 12
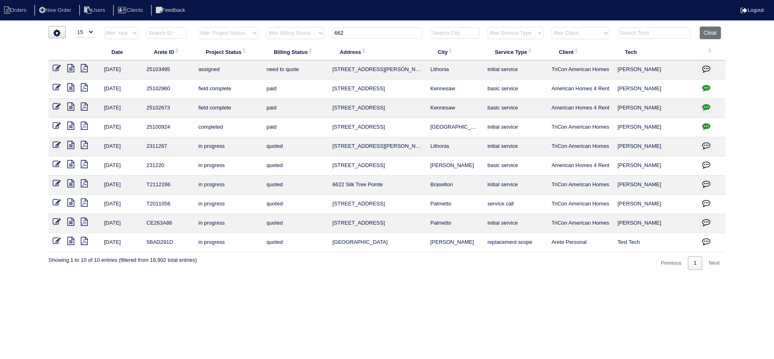
drag, startPoint x: 366, startPoint y: 33, endPoint x: 318, endPoint y: 32, distance: 47.8
click at [318, 33] on tr "filter Year -- Any Year -- 2025 2024 2023 2022 2021 2020 2019 filter Project St…" at bounding box center [387, 35] width 677 height 17
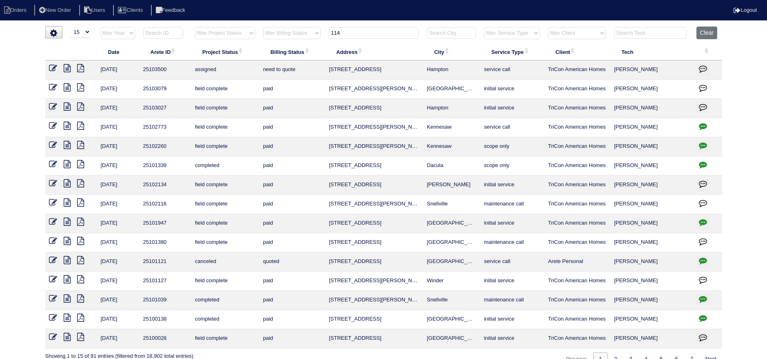
type input "114"
click at [58, 66] on link at bounding box center [56, 69] width 15 height 6
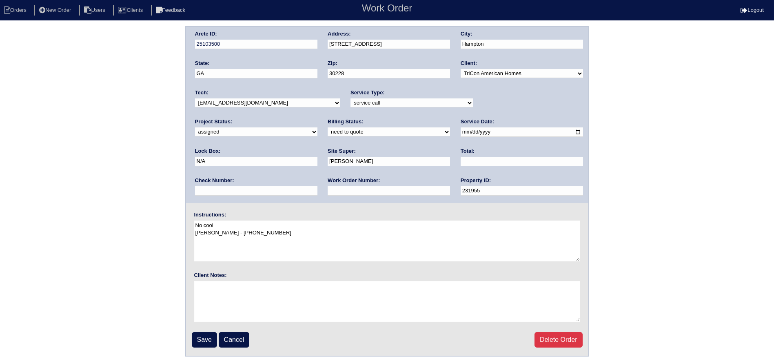
drag, startPoint x: 444, startPoint y: 132, endPoint x: 449, endPoint y: 130, distance: 5.1
click at [461, 132] on input "[DATE]" at bounding box center [522, 131] width 122 height 9
drag, startPoint x: 449, startPoint y: 130, endPoint x: 440, endPoint y: 138, distance: 12.2
click at [461, 130] on input "[DATE]" at bounding box center [522, 131] width 122 height 9
click at [461, 133] on input "[DATE]" at bounding box center [522, 131] width 122 height 9
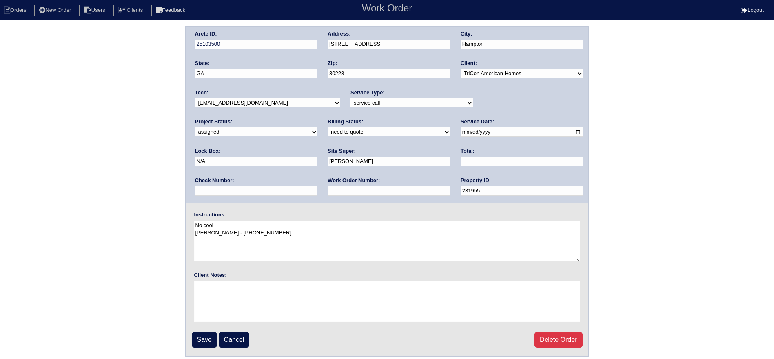
type input "[DATE]"
click at [203, 335] on input "Save" at bounding box center [204, 340] width 25 height 16
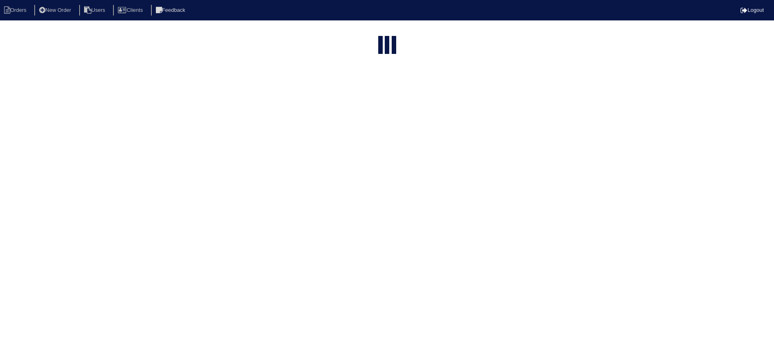
select select "15"
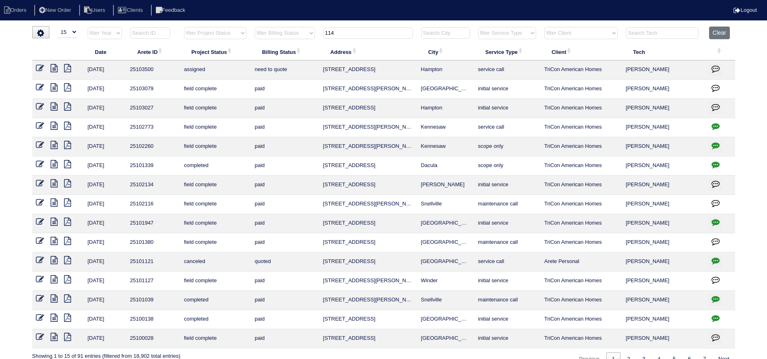
drag, startPoint x: 353, startPoint y: 36, endPoint x: 302, endPoint y: 39, distance: 51.1
click at [297, 35] on tr "filter Year -- Any Year -- 2025 2024 2023 2022 2021 2020 2019 filter Project St…" at bounding box center [383, 35] width 703 height 17
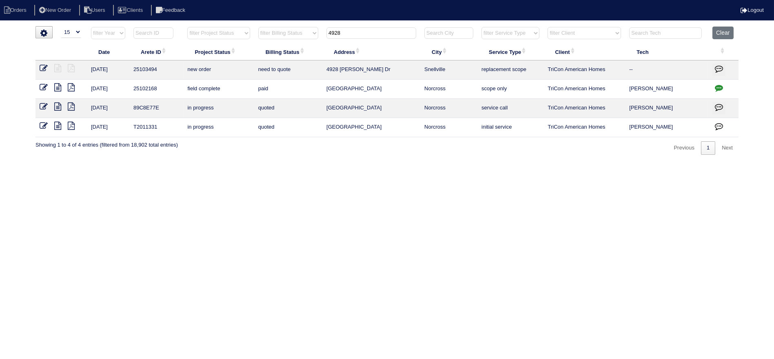
type input "4928"
click at [44, 66] on icon at bounding box center [44, 68] width 8 height 8
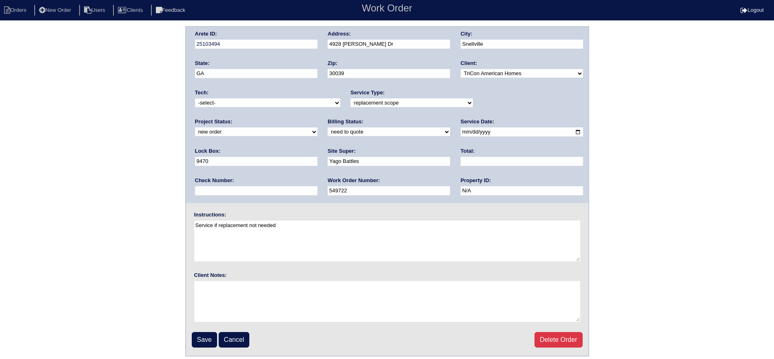
click at [267, 103] on select "-select- [EMAIL_ADDRESS][DOMAIN_NAME] [EMAIL_ADDRESS][DOMAIN_NAME] [EMAIL_ADDRE…" at bounding box center [267, 102] width 145 height 9
select select "27"
click at [195, 98] on select "-select- [EMAIL_ADDRESS][DOMAIN_NAME] [EMAIL_ADDRESS][DOMAIN_NAME] [EMAIL_ADDRE…" at bounding box center [267, 102] width 145 height 9
drag, startPoint x: 492, startPoint y: 102, endPoint x: 492, endPoint y: 106, distance: 4.5
click at [318, 127] on select "new order assigned in progress field complete need to schedule admin review arc…" at bounding box center [256, 131] width 122 height 9
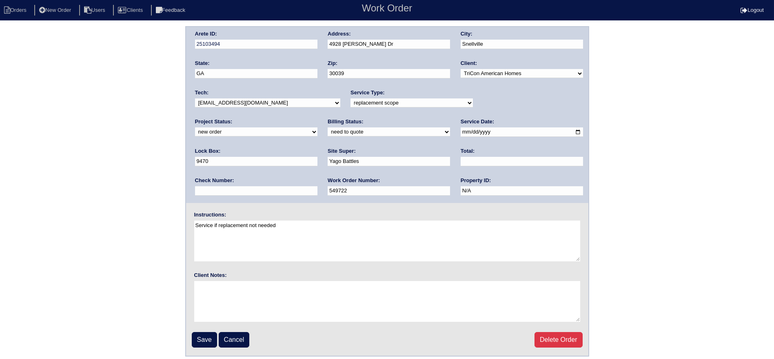
select select "assigned"
click at [318, 127] on select "new order assigned in progress field complete need to schedule admin review arc…" at bounding box center [256, 131] width 122 height 9
drag, startPoint x: 446, startPoint y: 130, endPoint x: 427, endPoint y: 169, distance: 43.6
click at [461, 131] on input "[DATE]" at bounding box center [522, 131] width 122 height 9
type input "[DATE]"
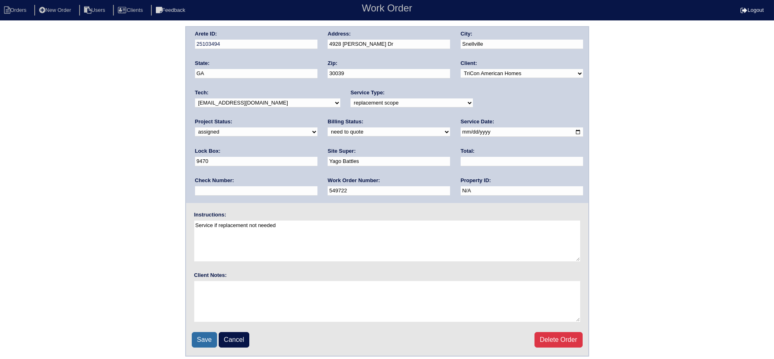
click at [196, 339] on input "Save" at bounding box center [204, 340] width 25 height 16
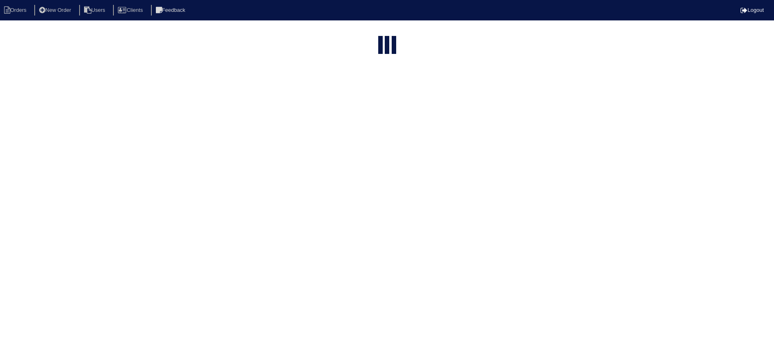
select select "15"
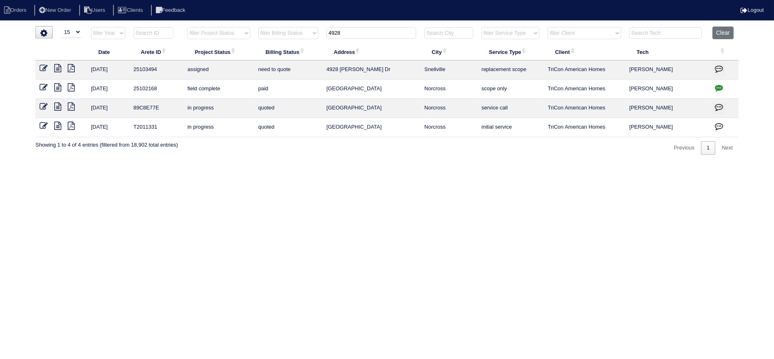
drag, startPoint x: 373, startPoint y: 28, endPoint x: 307, endPoint y: 32, distance: 65.8
click at [307, 32] on tr "filter Year -- Any Year -- 2025 2024 2023 2022 2021 2020 2019 filter Project St…" at bounding box center [387, 35] width 703 height 17
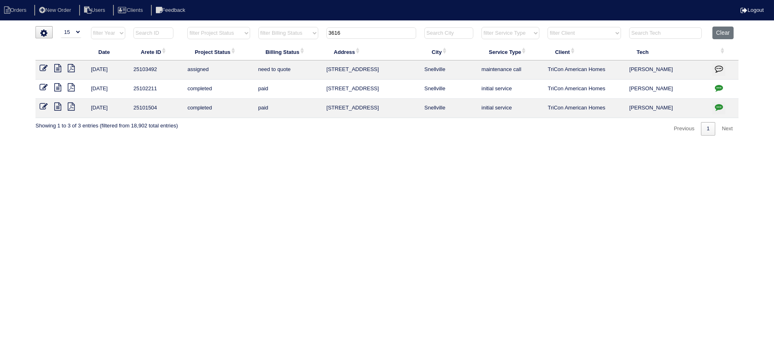
type input "3616"
drag, startPoint x: 47, startPoint y: 67, endPoint x: 56, endPoint y: 68, distance: 9.1
click at [47, 67] on icon at bounding box center [44, 68] width 8 height 8
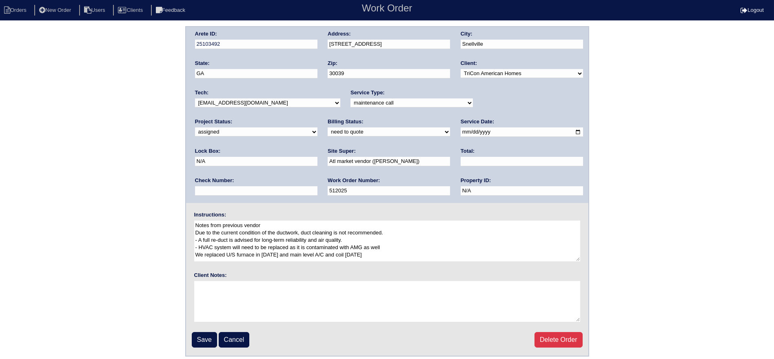
drag, startPoint x: 448, startPoint y: 131, endPoint x: 433, endPoint y: 140, distance: 17.2
click at [461, 131] on input "[DATE]" at bounding box center [522, 131] width 122 height 9
drag, startPoint x: 447, startPoint y: 131, endPoint x: 418, endPoint y: 162, distance: 42.4
click at [461, 131] on input "[DATE]" at bounding box center [522, 131] width 122 height 9
type input "[DATE]"
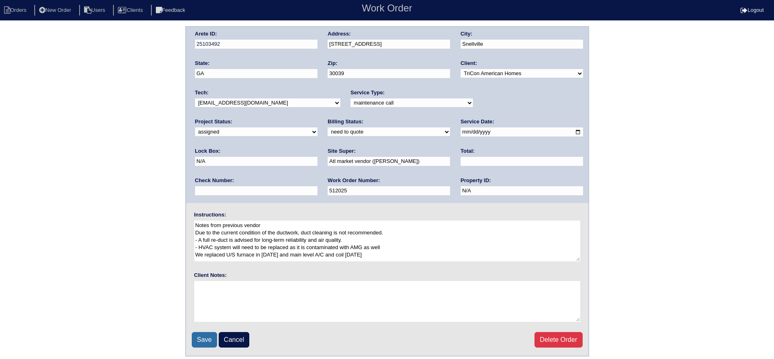
click at [203, 335] on input "Save" at bounding box center [204, 340] width 25 height 16
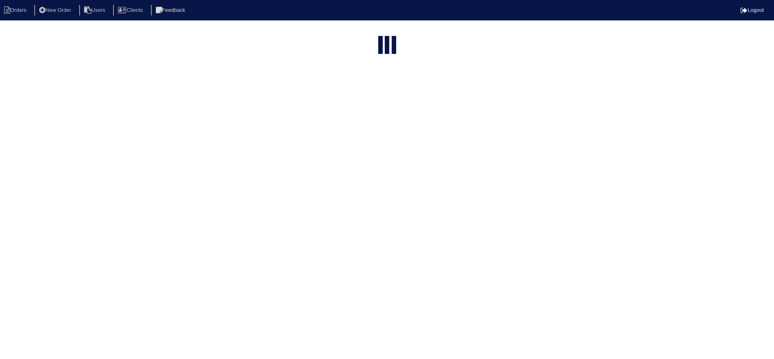
select select "15"
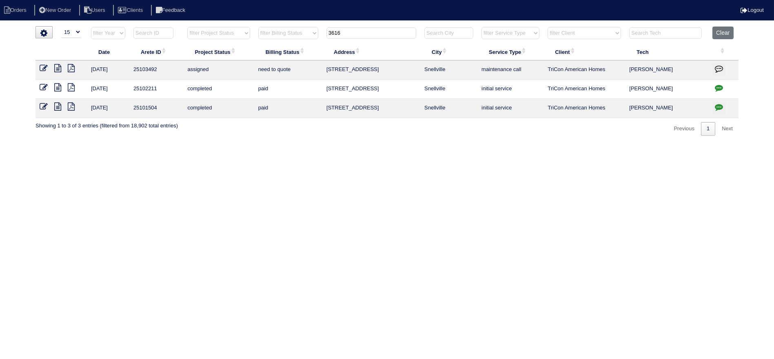
drag, startPoint x: 309, startPoint y: 32, endPoint x: 304, endPoint y: 32, distance: 4.9
click at [304, 32] on tr "filter Year -- Any Year -- 2025 2024 2023 2022 2021 2020 2019 filter Project St…" at bounding box center [387, 35] width 703 height 17
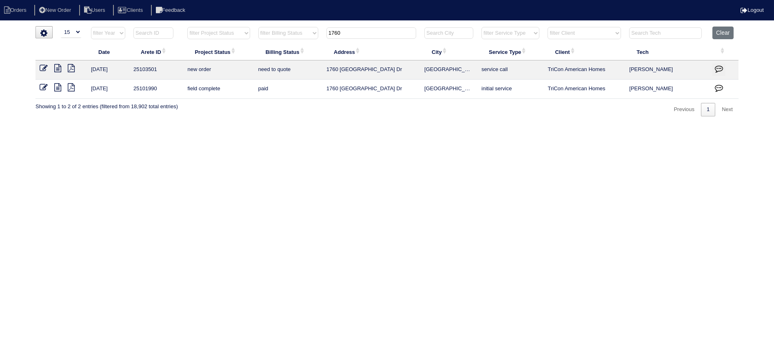
type input "1760"
click at [44, 68] on icon at bounding box center [44, 68] width 8 height 8
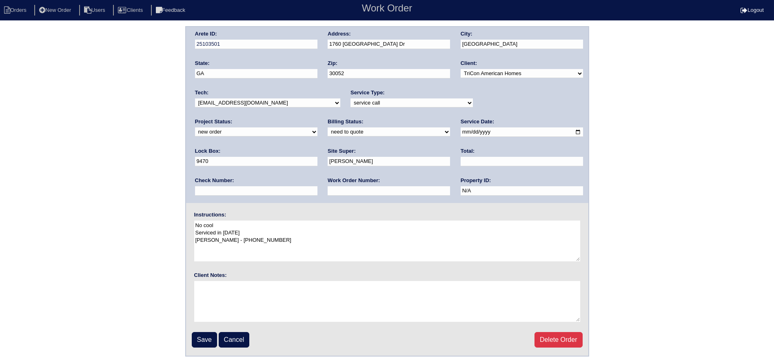
click at [318, 127] on select "new order assigned in progress field complete need to schedule admin review arc…" at bounding box center [256, 131] width 122 height 9
select select "assigned"
click at [318, 127] on select "new order assigned in progress field complete need to schedule admin review arc…" at bounding box center [256, 131] width 122 height 9
click at [461, 135] on input "[DATE]" at bounding box center [522, 131] width 122 height 9
type input "[DATE]"
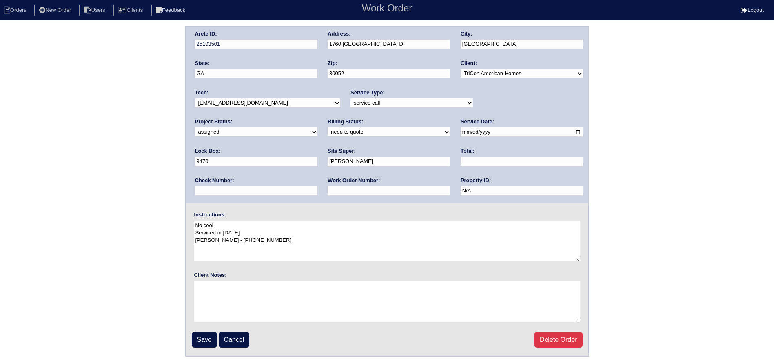
click at [284, 103] on select "-select- [EMAIL_ADDRESS][DOMAIN_NAME] [EMAIL_ADDRESS][DOMAIN_NAME] [EMAIL_ADDRE…" at bounding box center [267, 102] width 145 height 9
select select "27"
click at [195, 98] on select "-select- [EMAIL_ADDRESS][DOMAIN_NAME] [EMAIL_ADDRESS][DOMAIN_NAME] [EMAIL_ADDRE…" at bounding box center [267, 102] width 145 height 9
click at [206, 337] on input "Save" at bounding box center [204, 340] width 25 height 16
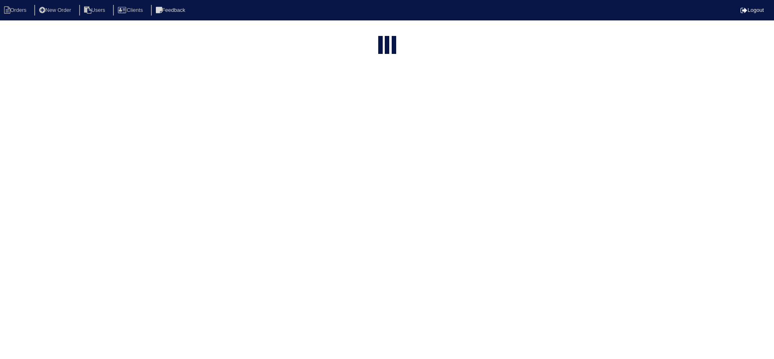
select select "15"
click at [371, 31] on input "1760" at bounding box center [371, 32] width 90 height 11
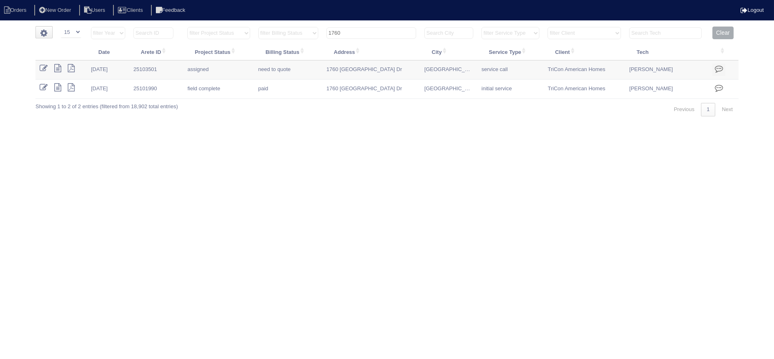
click at [371, 31] on input "1760" at bounding box center [371, 32] width 90 height 11
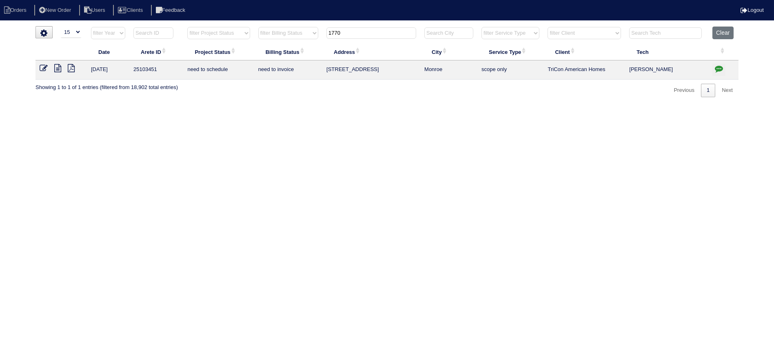
type input "1770"
click at [43, 67] on icon at bounding box center [44, 68] width 8 height 8
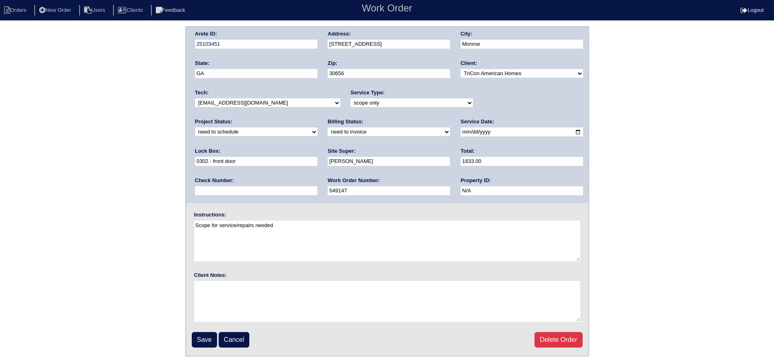
drag, startPoint x: 291, startPoint y: 100, endPoint x: 291, endPoint y: 107, distance: 6.5
click at [291, 100] on select "-select- aretesmg+backup-tech@gmail.com benjohnholt88@gmail.com callisonhvac@ya…" at bounding box center [267, 102] width 145 height 9
select select "27"
click at [195, 98] on select "-select- aretesmg+backup-tech@gmail.com benjohnholt88@gmail.com callisonhvac@ya…" at bounding box center [267, 102] width 145 height 9
click at [318, 127] on select "new order assigned in progress field complete need to schedule admin review arc…" at bounding box center [256, 131] width 122 height 9
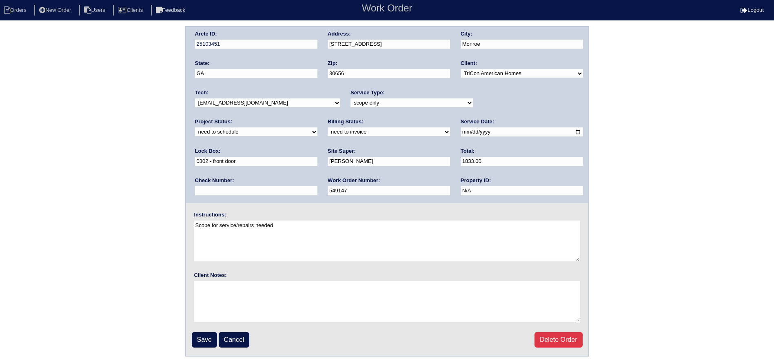
select select "assigned"
click at [318, 127] on select "new order assigned in progress field complete need to schedule admin review arc…" at bounding box center [256, 131] width 122 height 9
drag, startPoint x: 445, startPoint y: 129, endPoint x: 418, endPoint y: 154, distance: 36.7
click at [461, 129] on input "2025-09-23" at bounding box center [522, 131] width 122 height 9
click at [206, 336] on input "Save" at bounding box center [204, 340] width 25 height 16
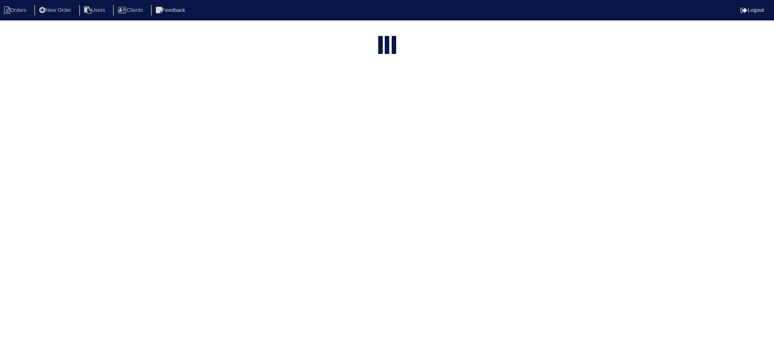
select select "15"
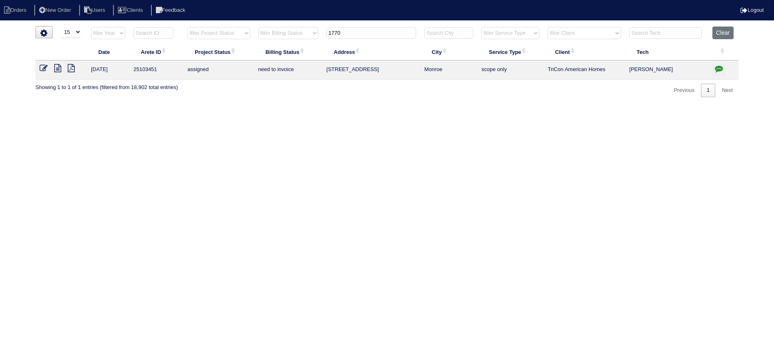
drag, startPoint x: 333, startPoint y: 37, endPoint x: 322, endPoint y: 39, distance: 12.0
click at [322, 39] on tr "filter Year -- Any Year -- 2025 2024 2023 2022 2021 2020 2019 filter Project St…" at bounding box center [387, 35] width 703 height 17
type input "1302"
click at [42, 67] on icon at bounding box center [44, 68] width 8 height 8
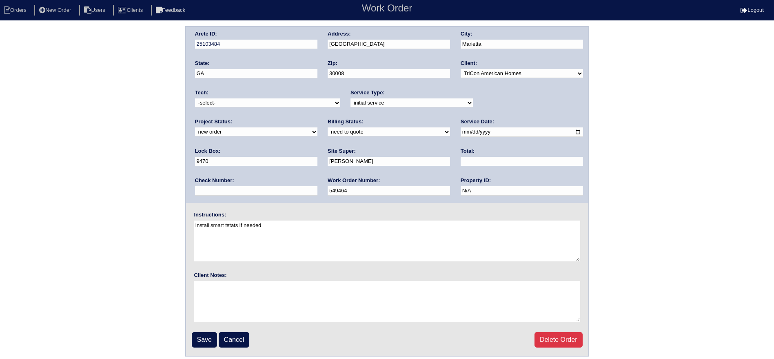
click at [285, 107] on div "Tech: -select- aretesmg+backup-tech@gmail.com benjohnholt88@gmail.com callisonh…" at bounding box center [267, 100] width 145 height 22
select select "151"
click at [195, 98] on select "-select- aretesmg+backup-tech@gmail.com benjohnholt88@gmail.com callisonhvac@ya…" at bounding box center [267, 102] width 145 height 9
drag, startPoint x: 480, startPoint y: 100, endPoint x: 480, endPoint y: 106, distance: 6.1
click at [318, 127] on select "new order assigned in progress field complete need to schedule admin review arc…" at bounding box center [256, 131] width 122 height 9
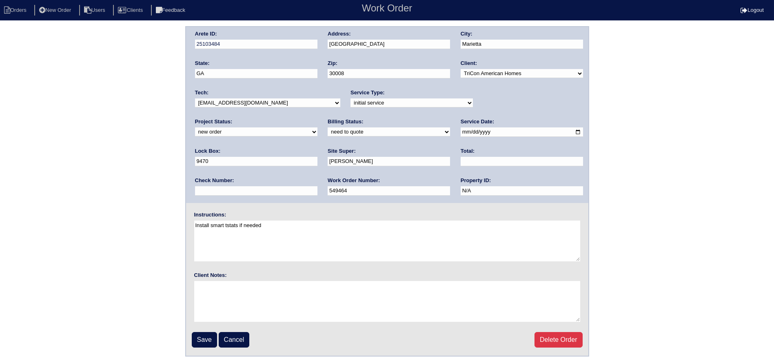
select select "assigned"
click at [318, 127] on select "new order assigned in progress field complete need to schedule admin review arc…" at bounding box center [256, 131] width 122 height 9
drag, startPoint x: 446, startPoint y: 131, endPoint x: 418, endPoint y: 169, distance: 47.5
click at [461, 131] on input "2025-09-22" at bounding box center [522, 131] width 122 height 9
type input "2025-09-23"
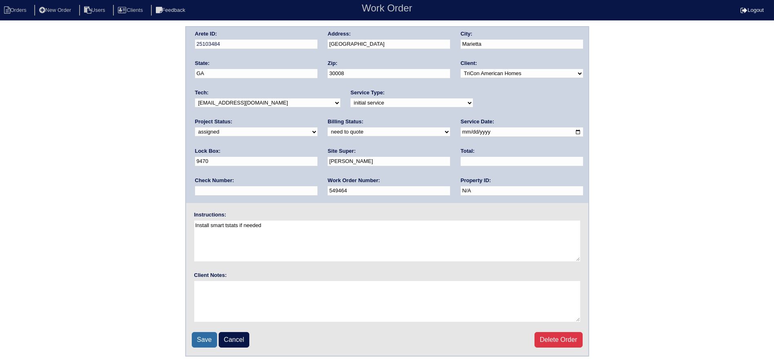
click at [203, 333] on input "Save" at bounding box center [204, 340] width 25 height 16
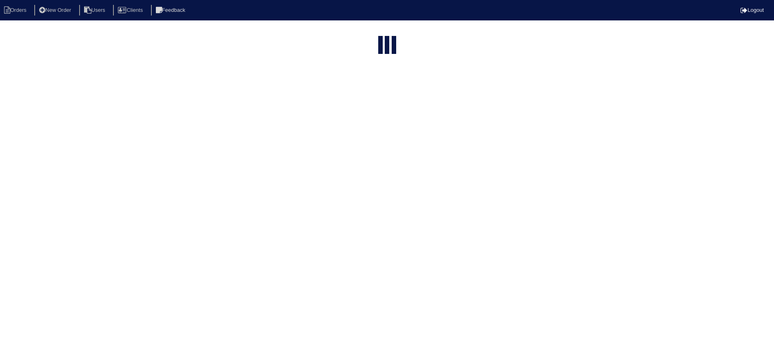
select select "15"
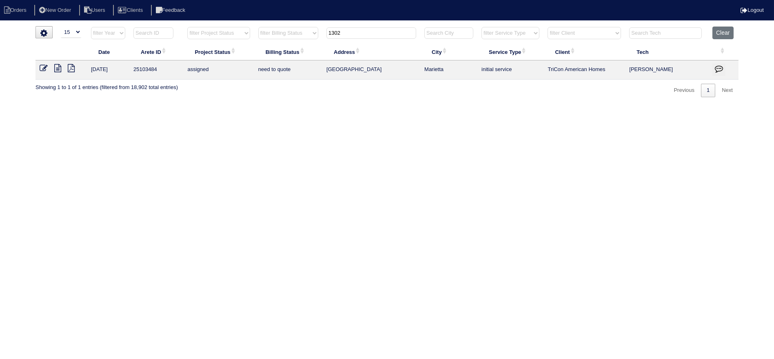
click at [304, 35] on tr "filter Year -- Any Year -- 2025 2024 2023 2022 2021 2020 2019 filter Project St…" at bounding box center [387, 35] width 703 height 17
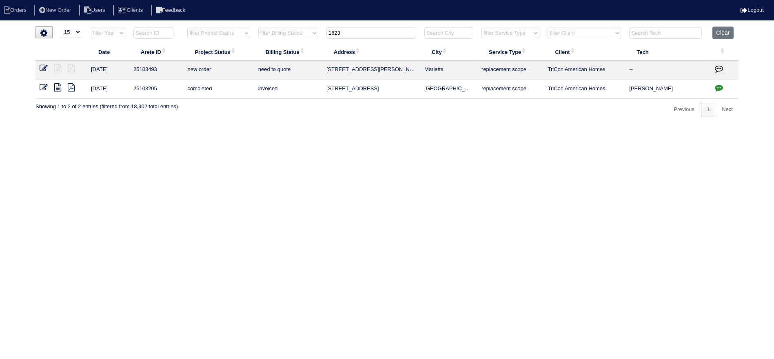
type input "1623"
click at [46, 64] on icon at bounding box center [44, 68] width 8 height 8
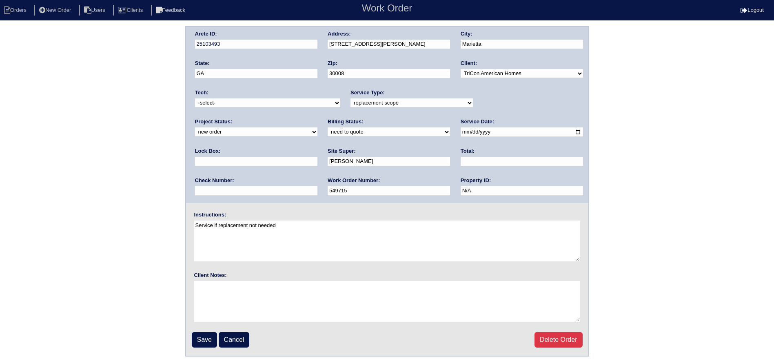
click at [318, 127] on select "new order assigned in progress field complete need to schedule admin review arc…" at bounding box center [256, 131] width 122 height 9
select select "assigned"
click at [318, 127] on select "new order assigned in progress field complete need to schedule admin review arc…" at bounding box center [256, 131] width 122 height 9
click at [275, 101] on select "-select- [EMAIL_ADDRESS][DOMAIN_NAME] [EMAIL_ADDRESS][DOMAIN_NAME] [EMAIL_ADDRE…" at bounding box center [267, 102] width 145 height 9
select select "151"
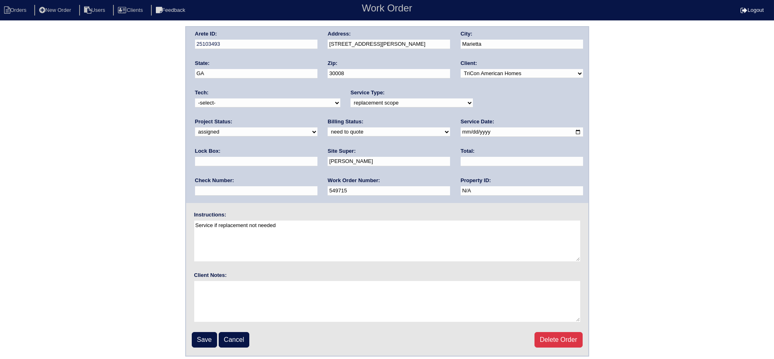
click at [195, 98] on select "-select- [EMAIL_ADDRESS][DOMAIN_NAME] [EMAIL_ADDRESS][DOMAIN_NAME] [EMAIL_ADDRE…" at bounding box center [267, 102] width 145 height 9
click at [461, 131] on input "[DATE]" at bounding box center [522, 131] width 122 height 9
type input "[DATE]"
click at [200, 341] on input "Save" at bounding box center [204, 340] width 25 height 16
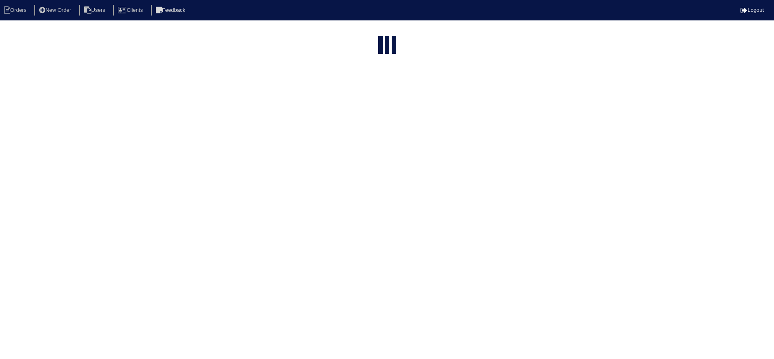
select select "15"
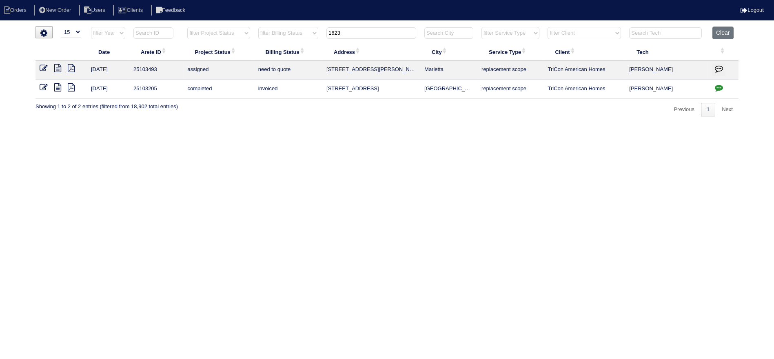
drag, startPoint x: 329, startPoint y: 32, endPoint x: 311, endPoint y: 34, distance: 17.3
click at [311, 33] on tr "filter Year -- Any Year -- 2025 2024 2023 2022 2021 2020 2019 filter Project St…" at bounding box center [387, 35] width 703 height 17
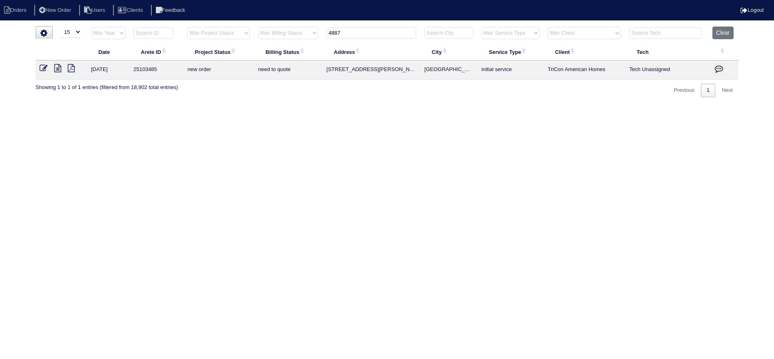
type input "4887"
click at [45, 66] on icon at bounding box center [44, 68] width 8 height 8
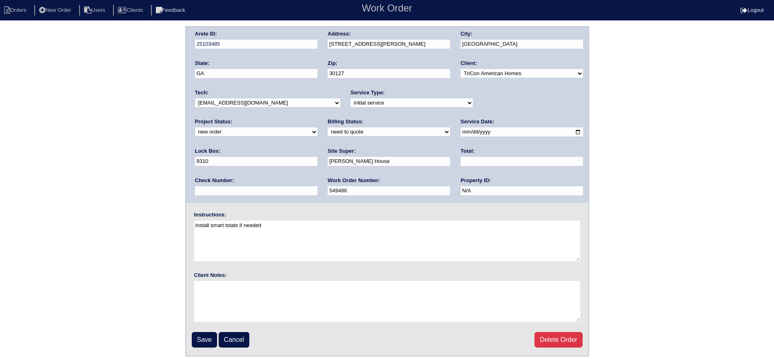
click at [318, 118] on div "Project Status: new order assigned in progress field complete need to schedule …" at bounding box center [256, 129] width 122 height 22
click at [318, 127] on select "new order assigned in progress field complete need to schedule admin review arc…" at bounding box center [256, 131] width 122 height 9
click at [318, 118] on div "Project Status: new order assigned in progress field complete need to schedule …" at bounding box center [256, 129] width 122 height 22
select select "assigned"
click at [318, 127] on select "new order assigned in progress field complete need to schedule admin review arc…" at bounding box center [256, 131] width 122 height 9
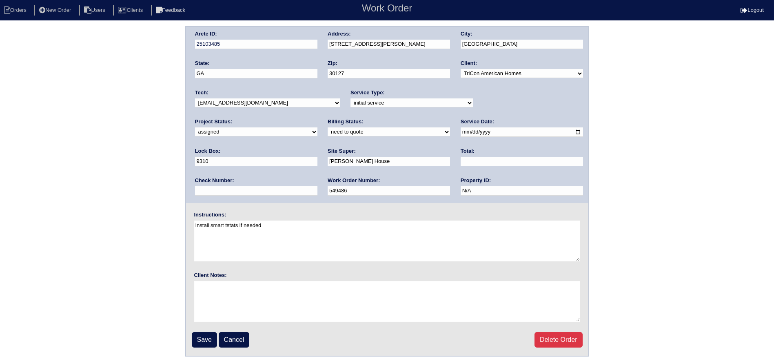
drag, startPoint x: 447, startPoint y: 129, endPoint x: 444, endPoint y: 133, distance: 5.5
click at [461, 129] on input "[DATE]" at bounding box center [522, 131] width 122 height 9
type input "[DATE]"
click at [284, 109] on div "Tech: -select- [EMAIL_ADDRESS][DOMAIN_NAME] [EMAIL_ADDRESS][DOMAIN_NAME] [EMAIL…" at bounding box center [267, 100] width 145 height 22
click at [278, 103] on select "-select- [EMAIL_ADDRESS][DOMAIN_NAME] [EMAIL_ADDRESS][DOMAIN_NAME] [EMAIL_ADDRE…" at bounding box center [267, 102] width 145 height 9
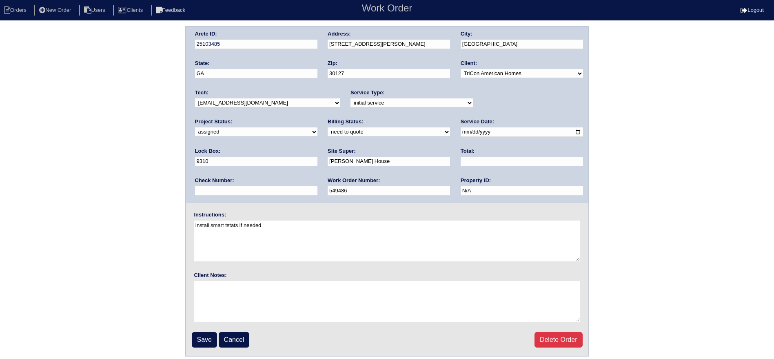
select select "151"
click at [195, 98] on select "-select- [EMAIL_ADDRESS][DOMAIN_NAME] [EMAIL_ADDRESS][DOMAIN_NAME] [EMAIL_ADDRE…" at bounding box center [267, 102] width 145 height 9
click at [199, 338] on input "Save" at bounding box center [204, 340] width 25 height 16
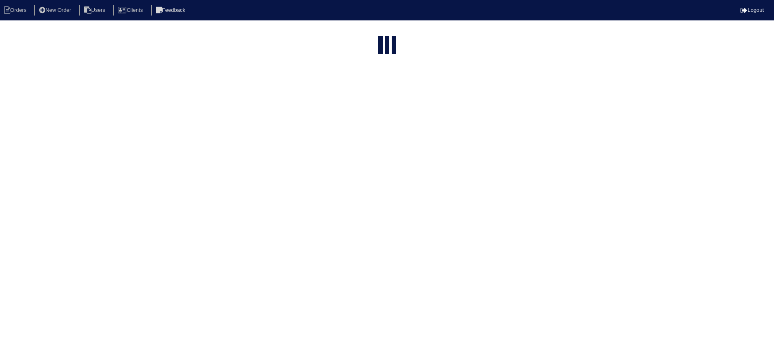
select select "15"
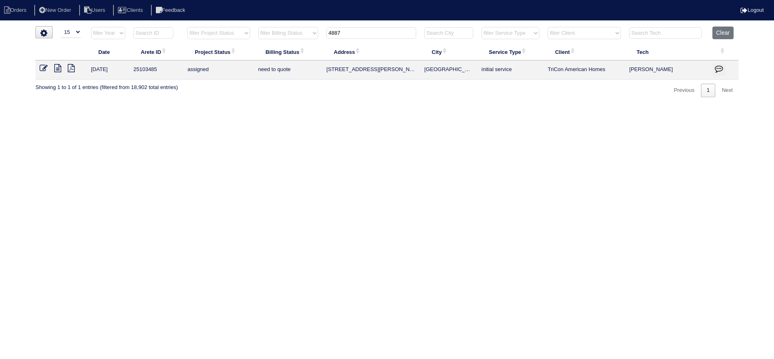
drag, startPoint x: 327, startPoint y: 34, endPoint x: 311, endPoint y: 36, distance: 16.8
click at [311, 36] on tr "filter Year -- Any Year -- 2025 2024 2023 2022 2021 2020 2019 filter Project St…" at bounding box center [387, 35] width 703 height 17
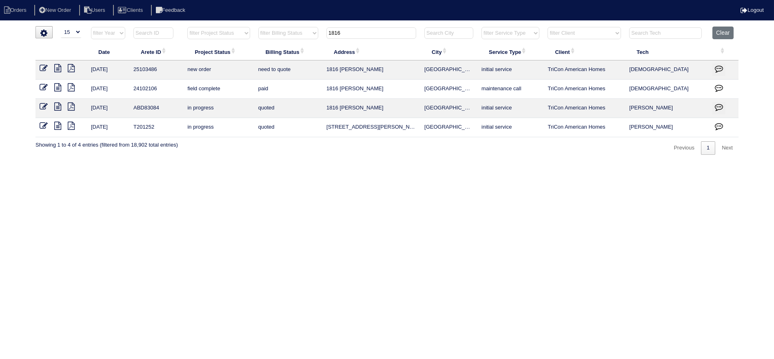
type input "1816"
click at [45, 65] on icon at bounding box center [44, 68] width 8 height 8
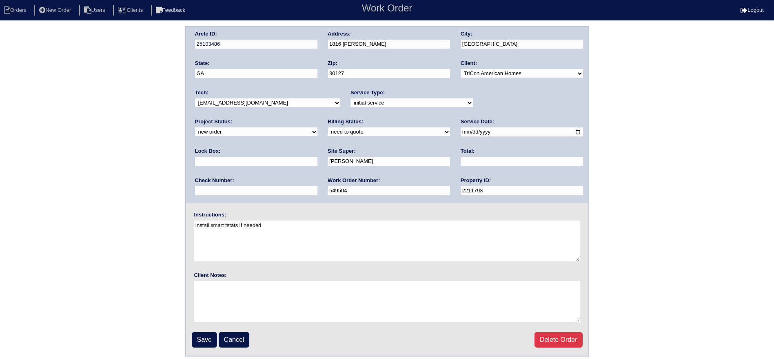
click at [318, 118] on div "Project Status: new order assigned in progress field complete need to schedule …" at bounding box center [256, 129] width 122 height 22
drag, startPoint x: 510, startPoint y: 102, endPoint x: 509, endPoint y: 107, distance: 5.0
click at [318, 127] on select "new order assigned in progress field complete need to schedule admin review arc…" at bounding box center [256, 131] width 122 height 9
select select "assigned"
click at [318, 127] on select "new order assigned in progress field complete need to schedule admin review arc…" at bounding box center [256, 131] width 122 height 9
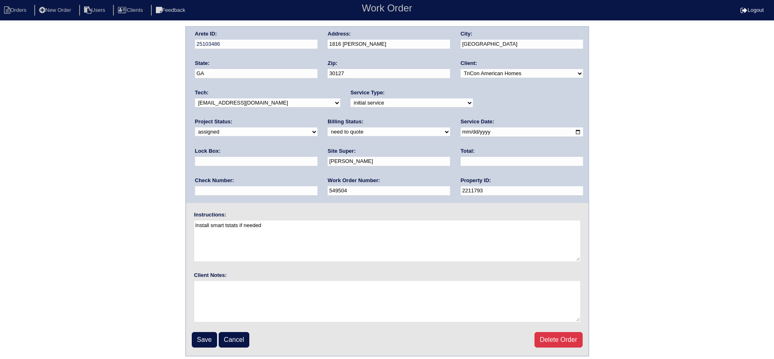
click at [461, 133] on input "2025-09-22" at bounding box center [522, 131] width 122 height 9
type input "2025-09-23"
click at [265, 105] on select "-select- aretesmg+backup-tech@gmail.com benjohnholt88@gmail.com callisonhvac@ya…" at bounding box center [267, 102] width 145 height 9
select select "151"
click at [195, 98] on select "-select- aretesmg+backup-tech@gmail.com benjohnholt88@gmail.com callisonhvac@ya…" at bounding box center [267, 102] width 145 height 9
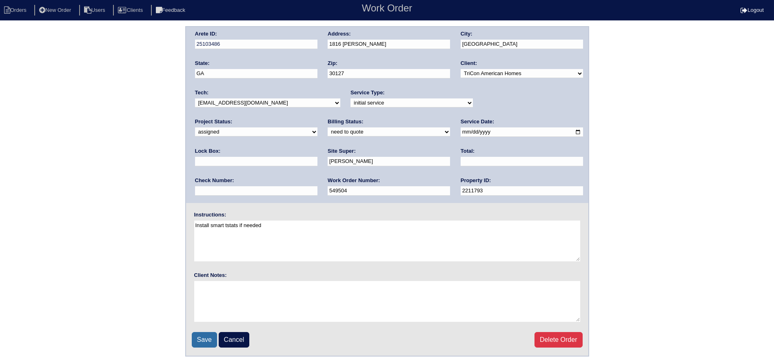
click at [202, 335] on input "Save" at bounding box center [204, 340] width 25 height 16
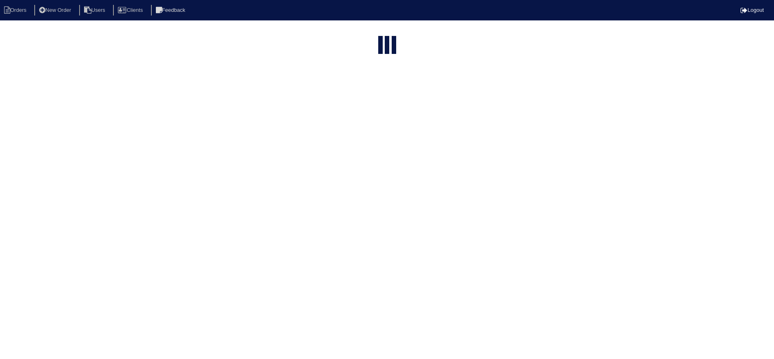
select select "15"
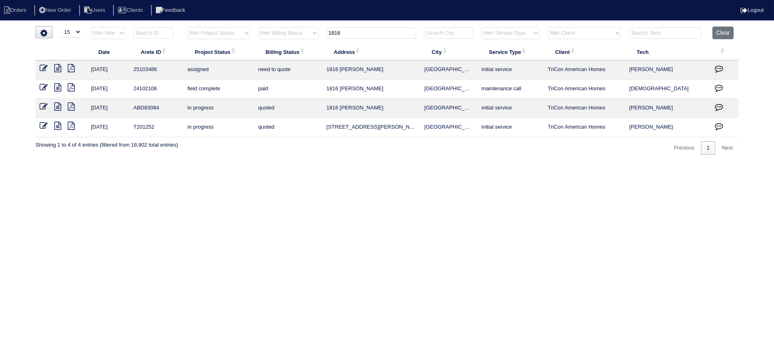
click at [355, 31] on input "1816" at bounding box center [371, 32] width 90 height 11
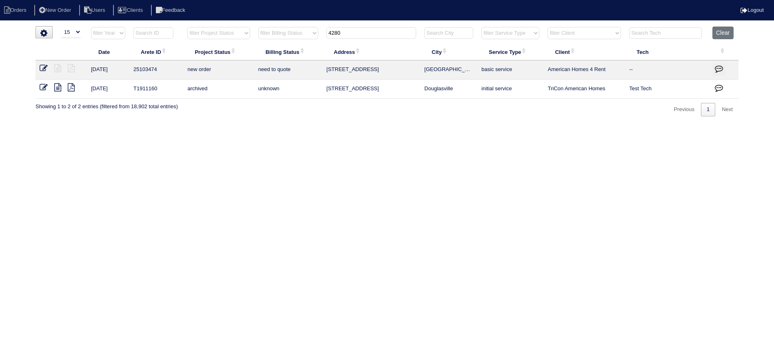
type input "4280"
drag, startPoint x: 38, startPoint y: 67, endPoint x: 148, endPoint y: 64, distance: 109.8
click at [38, 66] on td at bounding box center [61, 69] width 51 height 19
click at [45, 66] on icon at bounding box center [44, 68] width 8 height 8
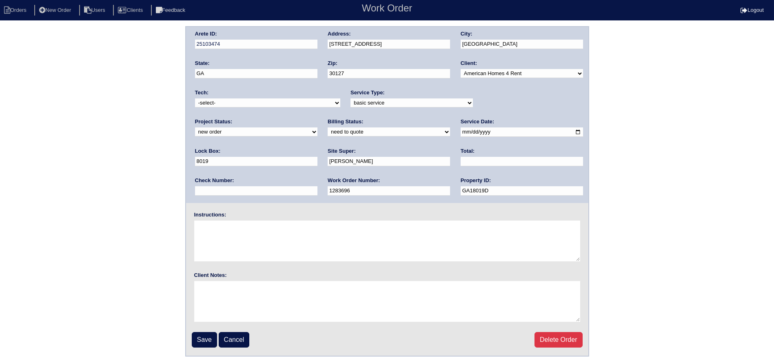
click at [318, 127] on select "new order assigned in progress field complete need to schedule admin review arc…" at bounding box center [256, 131] width 122 height 9
select select "assigned"
click at [318, 127] on select "new order assigned in progress field complete need to schedule admin review arc…" at bounding box center [256, 131] width 122 height 9
click at [262, 98] on select "-select- [EMAIL_ADDRESS][DOMAIN_NAME] [EMAIL_ADDRESS][DOMAIN_NAME] [EMAIL_ADDRE…" at bounding box center [267, 102] width 145 height 9
select select "151"
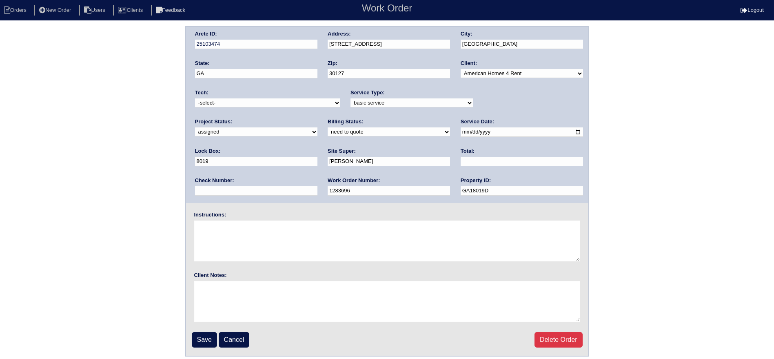
click at [195, 98] on select "-select- [EMAIL_ADDRESS][DOMAIN_NAME] [EMAIL_ADDRESS][DOMAIN_NAME] [EMAIL_ADDRE…" at bounding box center [267, 102] width 145 height 9
drag, startPoint x: 444, startPoint y: 131, endPoint x: 436, endPoint y: 136, distance: 9.7
click at [461, 131] on input "[DATE]" at bounding box center [522, 131] width 122 height 9
type input "[DATE]"
click at [210, 336] on input "Save" at bounding box center [204, 340] width 25 height 16
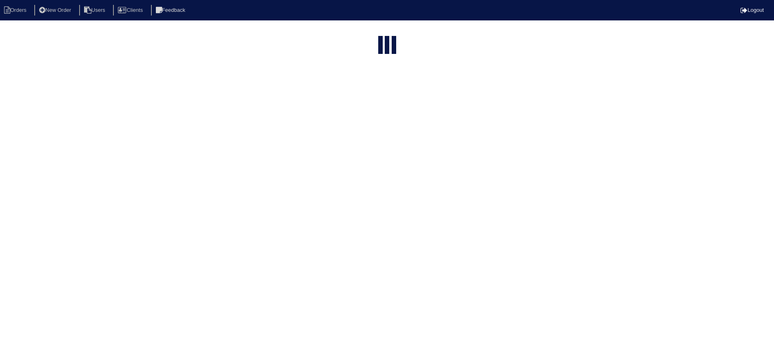
select select "15"
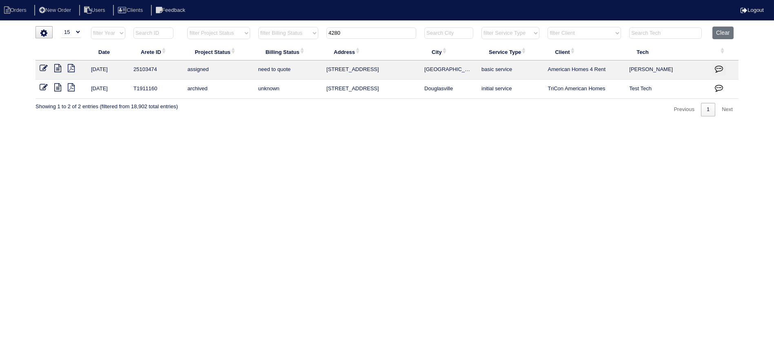
drag, startPoint x: 351, startPoint y: 31, endPoint x: 313, endPoint y: 33, distance: 38.0
click at [313, 33] on tr "filter Year -- Any Year -- 2025 2024 2023 2022 2021 2020 2019 filter Project St…" at bounding box center [387, 35] width 703 height 17
click at [728, 32] on button "Clear" at bounding box center [723, 33] width 21 height 13
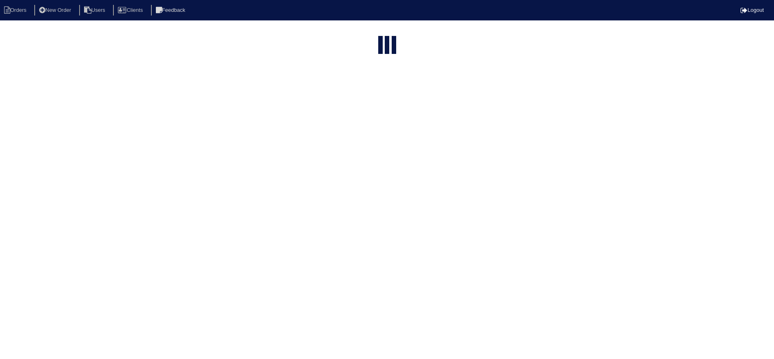
select select "15"
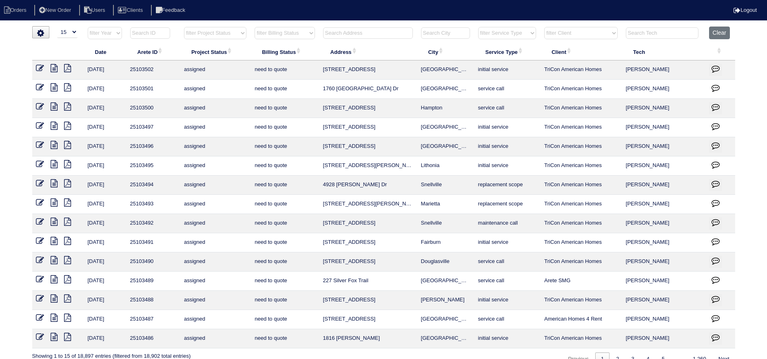
drag, startPoint x: 223, startPoint y: 33, endPoint x: 223, endPoint y: 38, distance: 4.5
click at [223, 34] on select "filter Project Status -- Any Project Status -- new order assigned in progress f…" at bounding box center [215, 33] width 62 height 12
click at [184, 27] on select "filter Project Status -- Any Project Status -- new order assigned in progress f…" at bounding box center [215, 33] width 62 height 12
click at [623, 352] on link "2" at bounding box center [625, 358] width 14 height 13
select select "assigned"
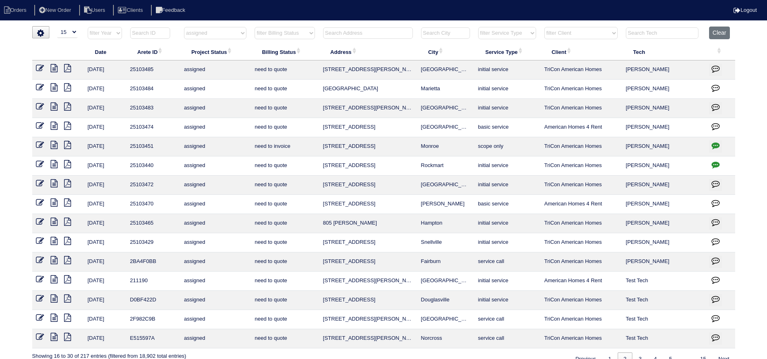
click at [58, 243] on td at bounding box center [57, 242] width 51 height 19
click at [56, 241] on icon at bounding box center [54, 241] width 7 height 8
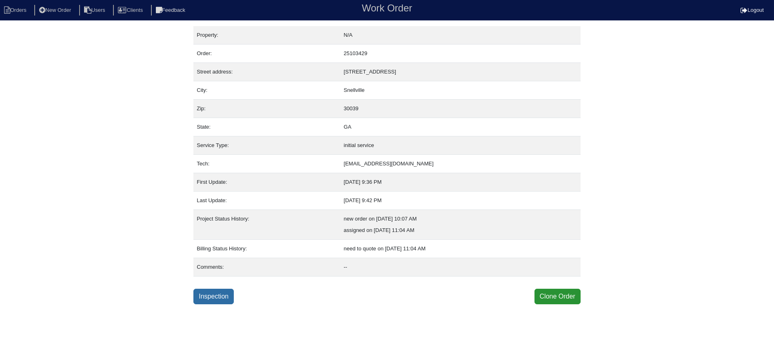
click at [230, 300] on link "Inspection" at bounding box center [213, 297] width 40 height 16
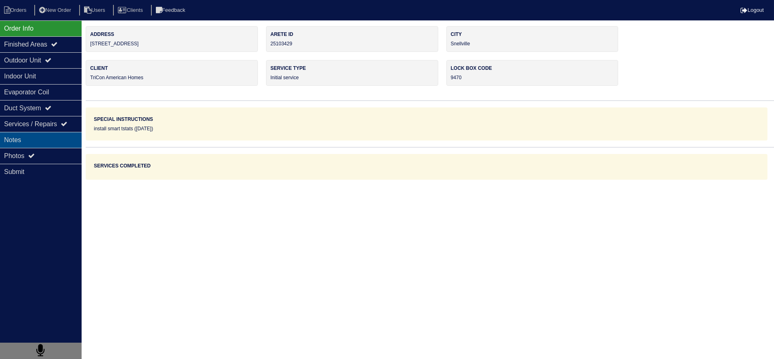
click at [58, 135] on div "Notes" at bounding box center [41, 140] width 82 height 16
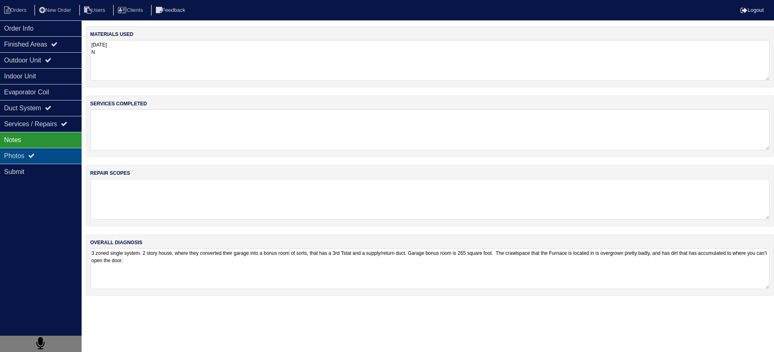
click at [35, 154] on icon at bounding box center [31, 155] width 7 height 7
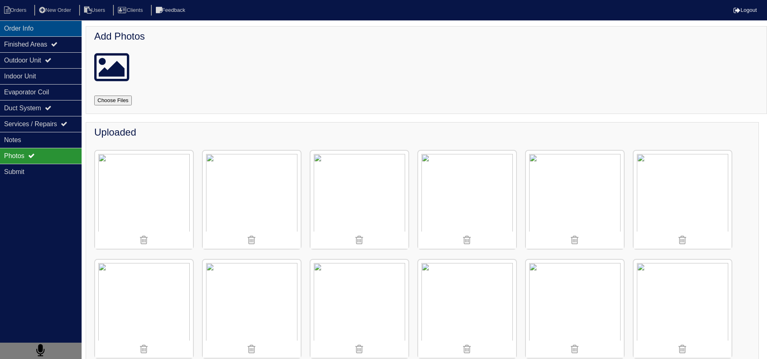
drag, startPoint x: 42, startPoint y: 22, endPoint x: 34, endPoint y: 22, distance: 7.8
click at [41, 22] on div "Order Info" at bounding box center [41, 28] width 82 height 16
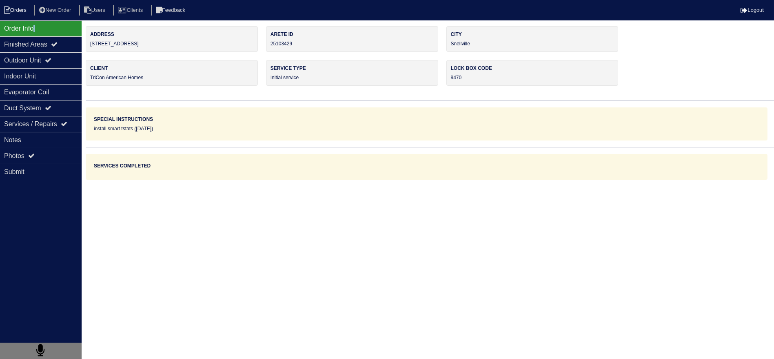
click at [24, 14] on li "Orders" at bounding box center [16, 10] width 33 height 11
select select "15"
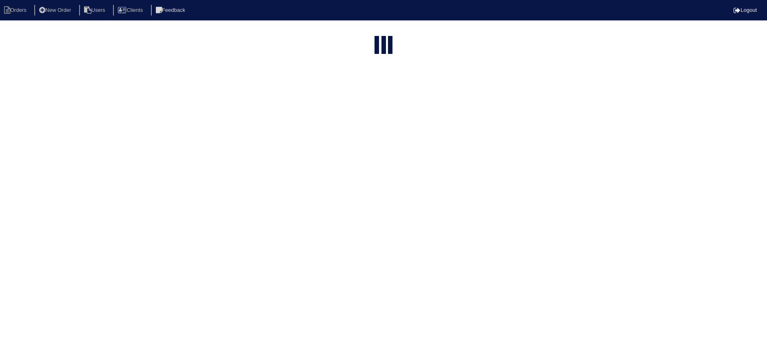
select select "assigned"
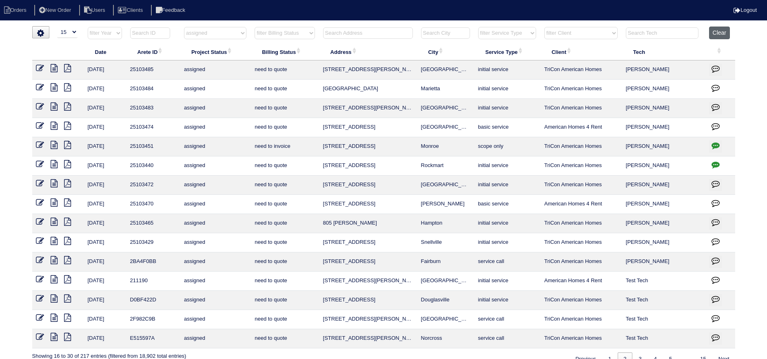
click at [725, 38] on button "Clear" at bounding box center [719, 33] width 21 height 13
select select
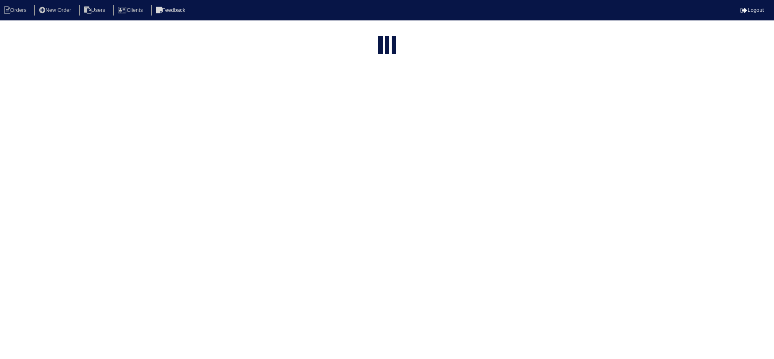
select select "15"
